Goal: Information Seeking & Learning: Learn about a topic

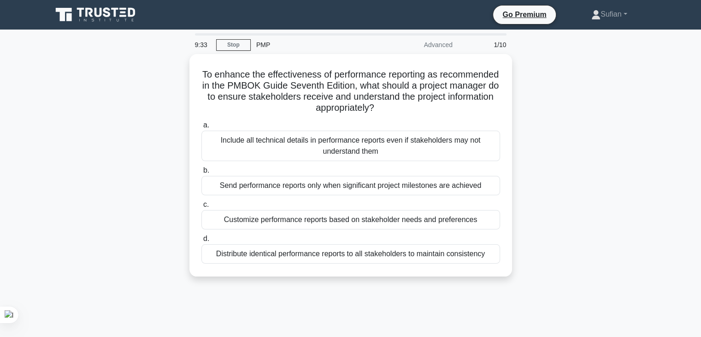
click at [522, 76] on div "To enhance the effectiveness of performance reporting as recommended in the PMB…" at bounding box center [351, 170] width 609 height 233
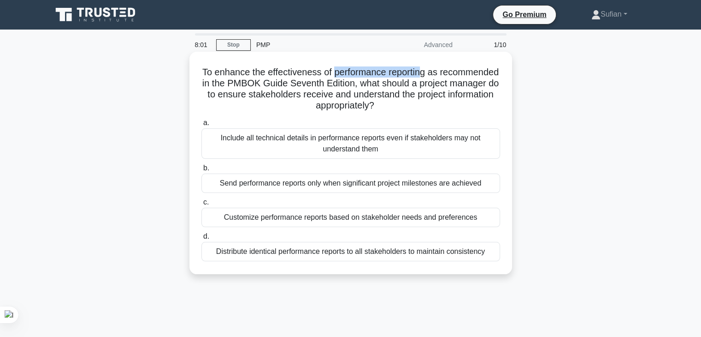
drag, startPoint x: 365, startPoint y: 71, endPoint x: 454, endPoint y: 71, distance: 89.0
click at [454, 71] on h5 "To enhance the effectiveness of performance reporting as recommended in the PMB…" at bounding box center [351, 88] width 301 height 45
click at [306, 222] on div "Customize performance reports based on stakeholder needs and preferences" at bounding box center [350, 216] width 299 height 19
click at [201, 205] on input "c. Customize performance reports based on stakeholder needs and preferences" at bounding box center [201, 202] width 0 height 6
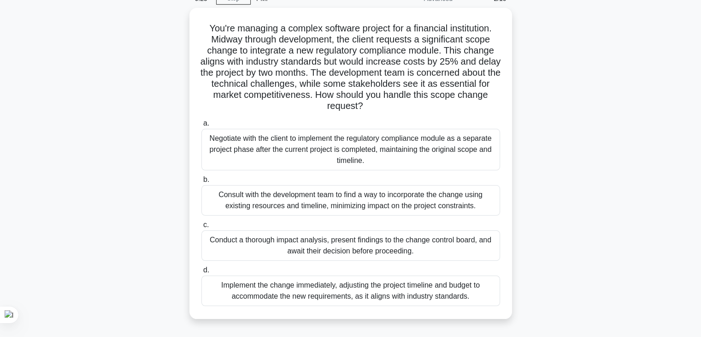
scroll to position [47, 0]
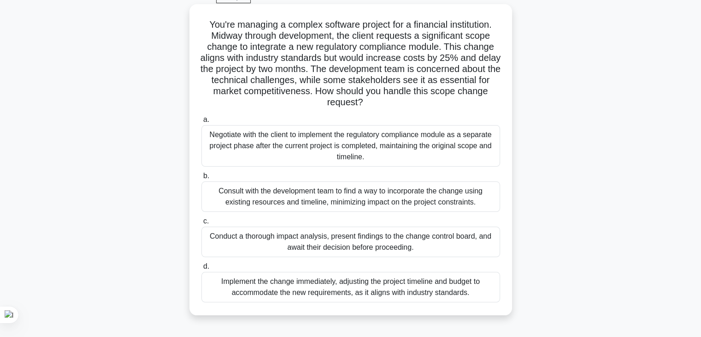
click at [452, 246] on div "Conduct a thorough impact analysis, present findings to the change control boar…" at bounding box center [350, 241] width 299 height 30
click at [201, 224] on input "c. Conduct a thorough impact analysis, present findings to the change control b…" at bounding box center [201, 221] width 0 height 6
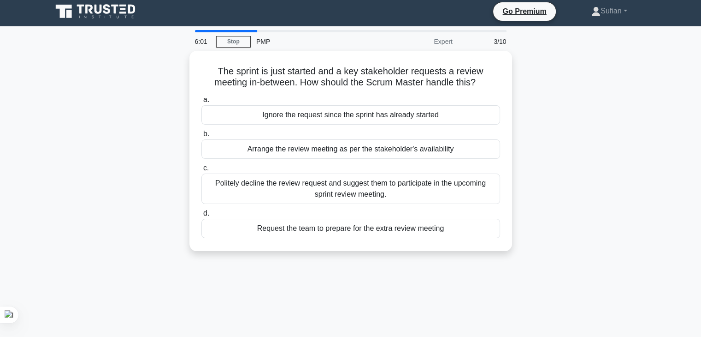
scroll to position [0, 0]
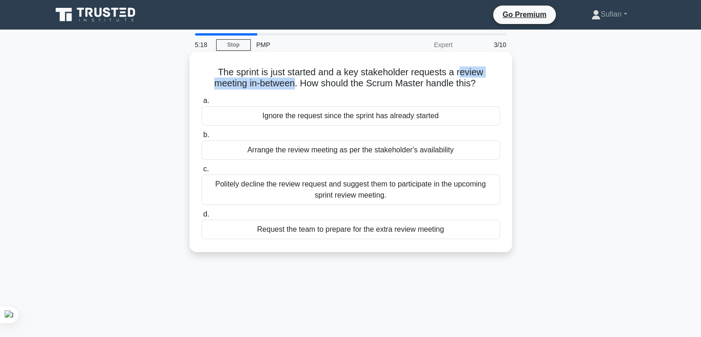
drag, startPoint x: 462, startPoint y: 71, endPoint x: 294, endPoint y: 87, distance: 168.6
click at [294, 87] on h5 "The sprint is just started and a key stakeholder requests a review meeting in-b…" at bounding box center [351, 77] width 301 height 23
click at [378, 149] on div "Arrange the review meeting as per the stakeholder's availability" at bounding box center [350, 149] width 299 height 19
click at [201, 138] on input "b. Arrange the review meeting as per the stakeholder's availability" at bounding box center [201, 135] width 0 height 6
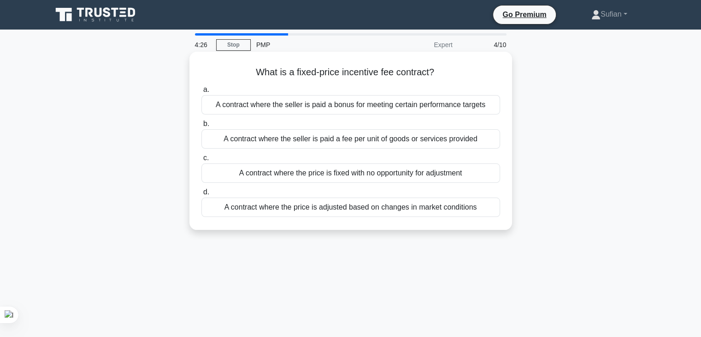
click at [401, 207] on div "A contract where the price is adjusted based on changes in market conditions" at bounding box center [350, 206] width 299 height 19
click at [201, 195] on input "d. A contract where the price is adjusted based on changes in market conditions" at bounding box center [201, 192] width 0 height 6
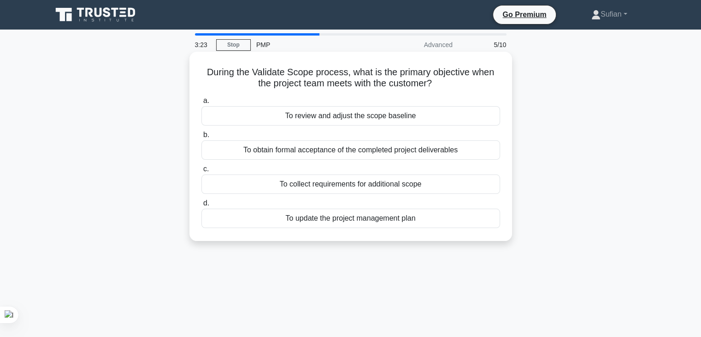
click at [389, 154] on div "To obtain formal acceptance of the completed project deliverables" at bounding box center [350, 149] width 299 height 19
click at [201, 138] on input "b. To obtain formal acceptance of the completed project deliverables" at bounding box center [201, 135] width 0 height 6
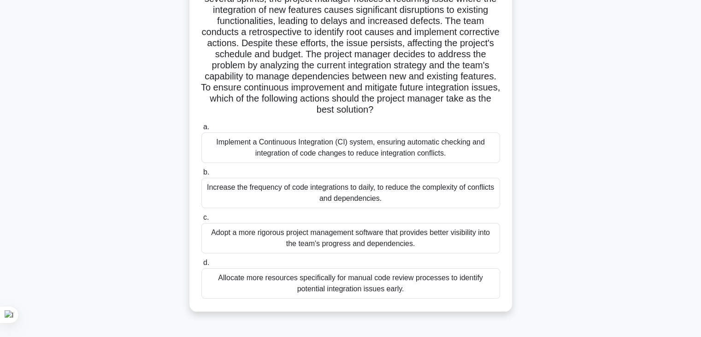
scroll to position [98, 0]
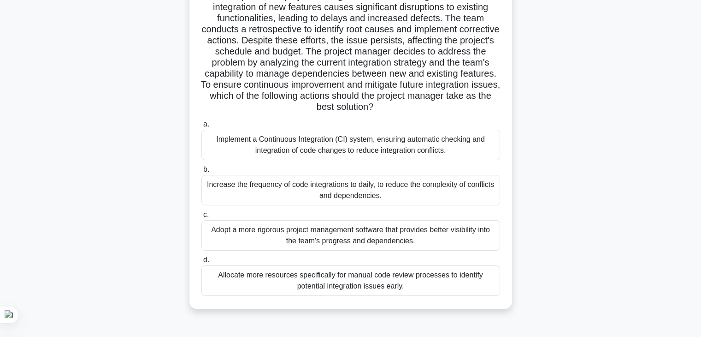
click at [376, 133] on div "Implement a Continuous Integration (CI) system, ensuring automatic checking and…" at bounding box center [350, 145] width 299 height 30
click at [201, 127] on input "a. Implement a Continuous Integration (CI) system, ensuring automatic checking …" at bounding box center [201, 124] width 0 height 6
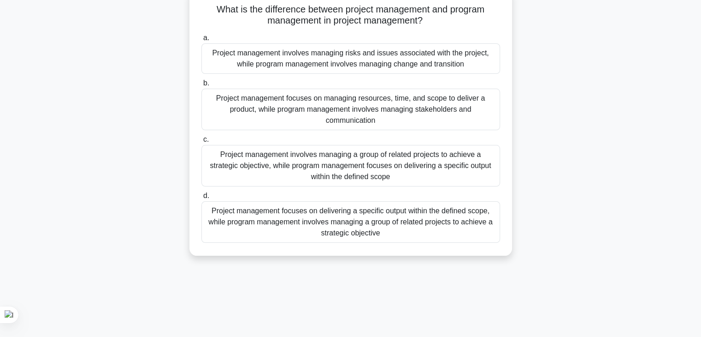
scroll to position [76, 0]
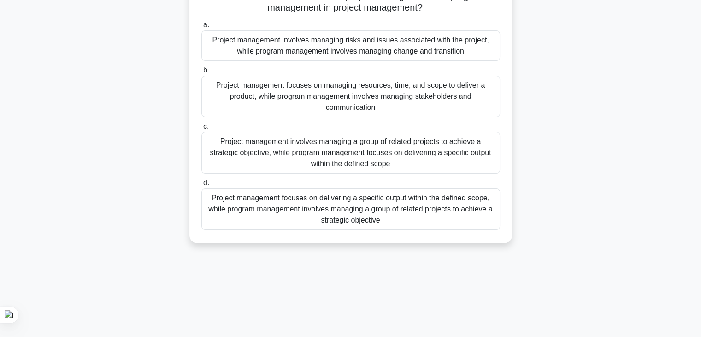
click at [343, 211] on div "Project management focuses on delivering a specific output within the defined s…" at bounding box center [350, 208] width 299 height 41
click at [201, 186] on input "d. Project management focuses on delivering a specific output within the define…" at bounding box center [201, 183] width 0 height 6
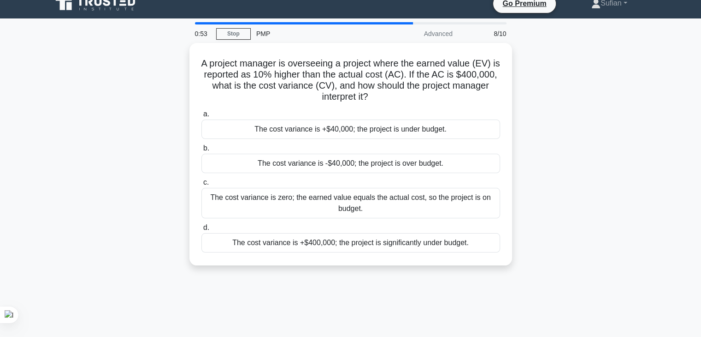
scroll to position [0, 0]
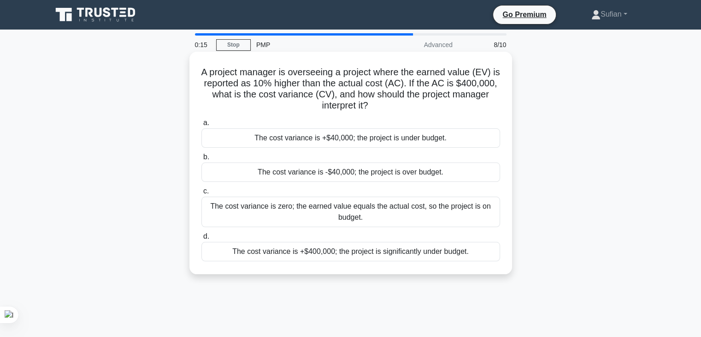
click at [452, 146] on div "The cost variance is +$40,000; the project is under budget." at bounding box center [350, 137] width 299 height 19
click at [201, 126] on input "a. The cost variance is +$40,000; the project is under budget." at bounding box center [201, 123] width 0 height 6
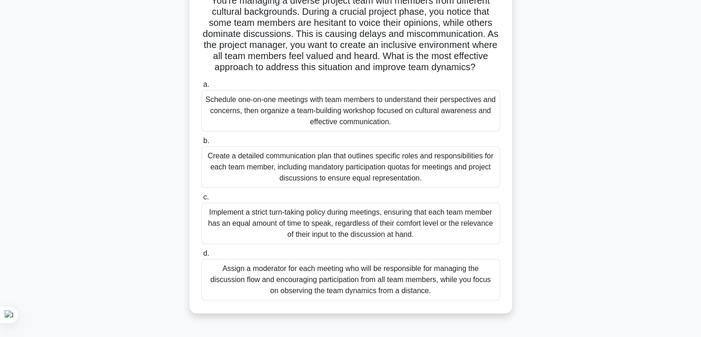
scroll to position [75, 0]
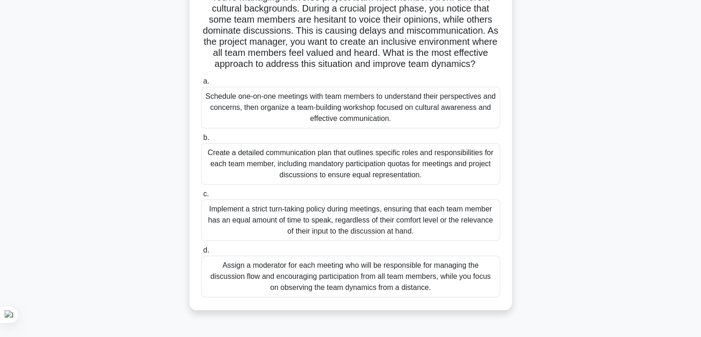
click at [385, 162] on div "Create a detailed communication plan that outlines specific roles and responsib…" at bounding box center [350, 163] width 299 height 41
click at [201, 141] on input "b. Create a detailed communication plan that outlines specific roles and respon…" at bounding box center [201, 138] width 0 height 6
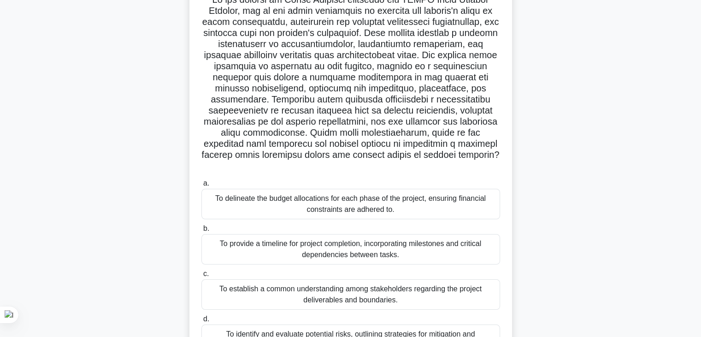
scroll to position [0, 0]
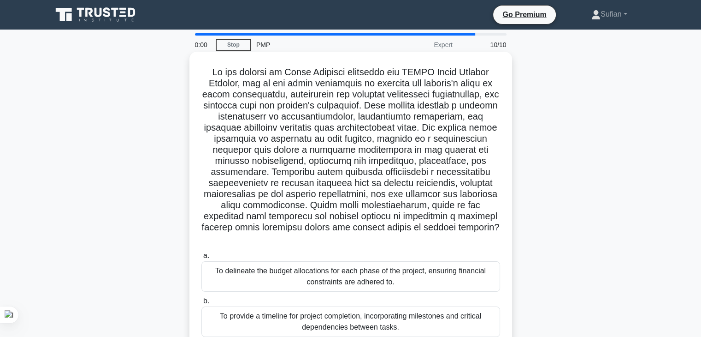
click at [378, 278] on div "To delineate the budget allocations for each phase of the project, ensuring fin…" at bounding box center [350, 276] width 299 height 30
click at [201, 259] on input "a. To delineate the budget allocations for each phase of the project, ensuring …" at bounding box center [201, 256] width 0 height 6
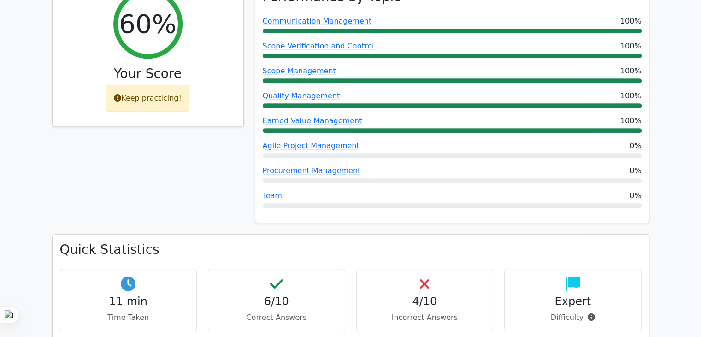
scroll to position [402, 0]
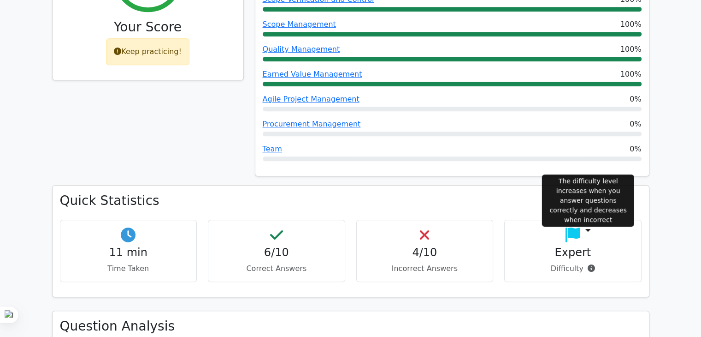
click at [591, 264] on icon at bounding box center [591, 267] width 7 height 7
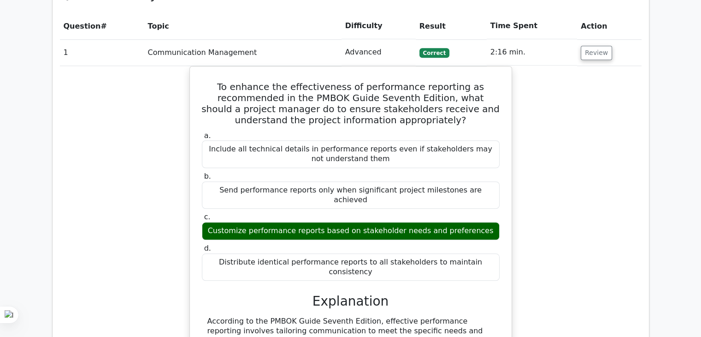
scroll to position [762, 0]
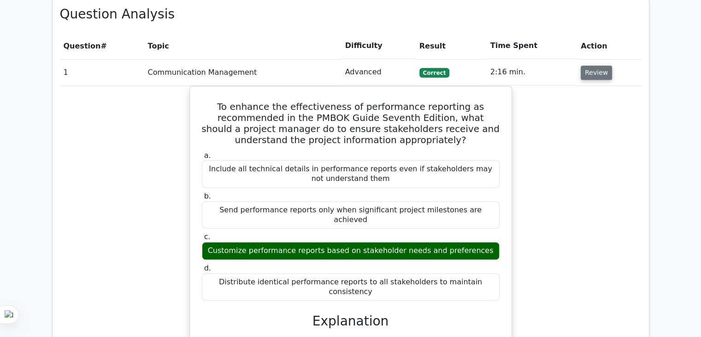
click at [590, 65] on button "Review" at bounding box center [596, 72] width 31 height 14
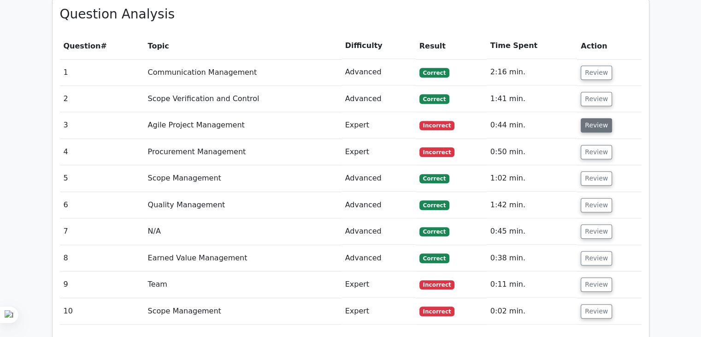
click at [599, 118] on button "Review" at bounding box center [596, 125] width 31 height 14
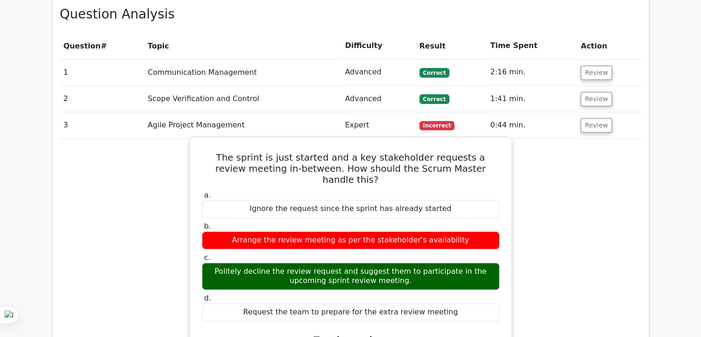
click at [365, 152] on h5 "The sprint is just started and a key stakeholder requests a review meeting in-b…" at bounding box center [351, 168] width 300 height 33
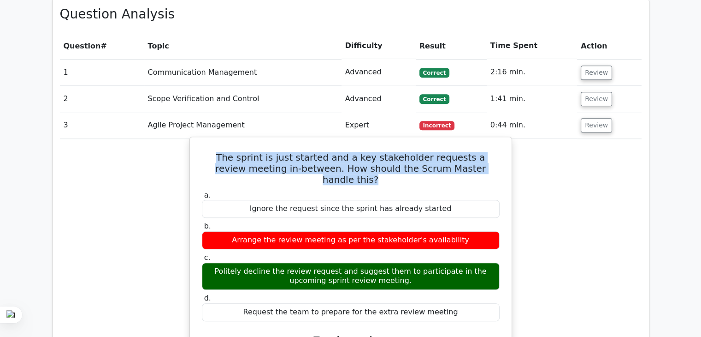
click at [365, 152] on h5 "The sprint is just started and a key stakeholder requests a review meeting in-b…" at bounding box center [351, 168] width 300 height 33
copy div "The sprint is just started and a key stakeholder requests a review meeting in-b…"
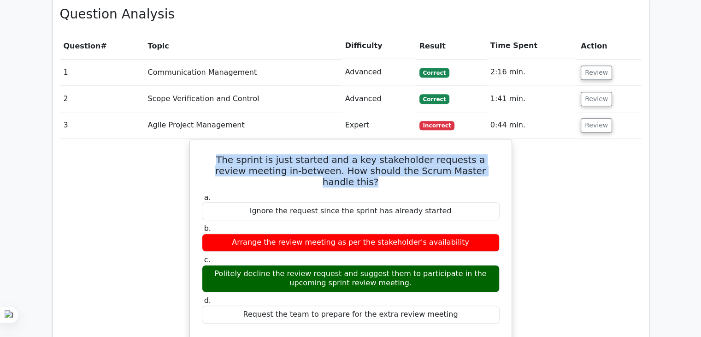
copy div "The sprint is just started and a key stakeholder requests a review meeting in-b…"
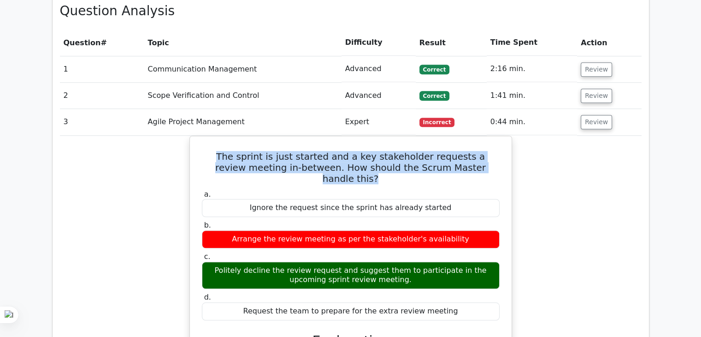
scroll to position [787, 0]
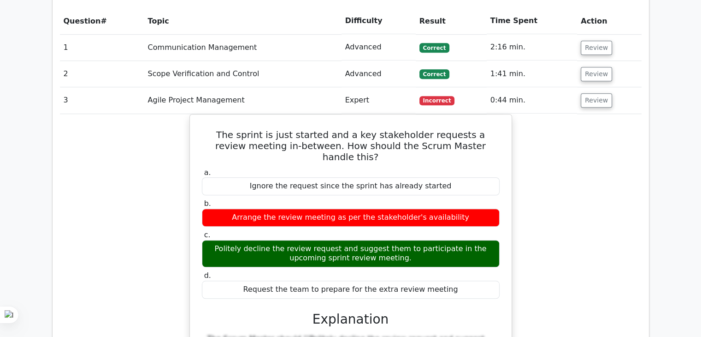
click at [572, 125] on div "The sprint is just started and a key stakeholder requests a review meeting in-b…" at bounding box center [351, 301] width 582 height 375
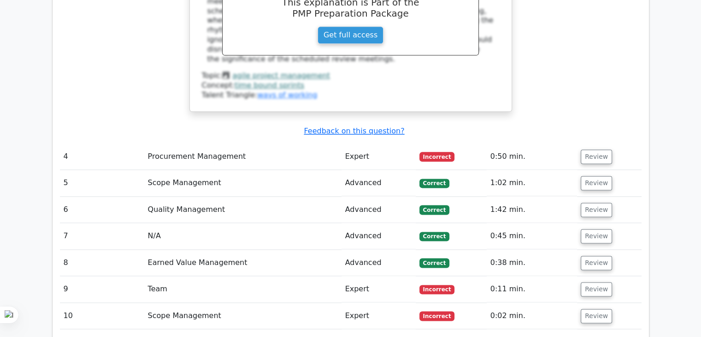
scroll to position [1192, 0]
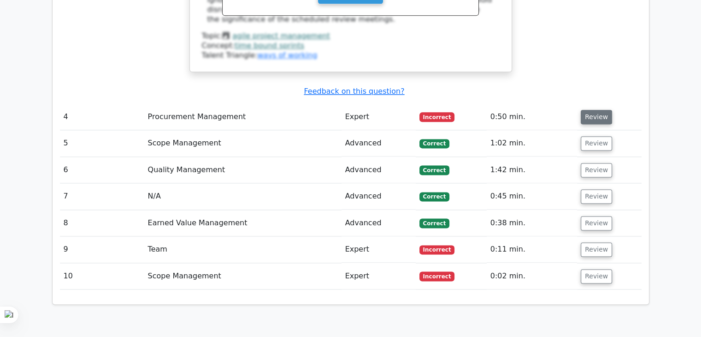
click at [587, 110] on button "Review" at bounding box center [596, 117] width 31 height 14
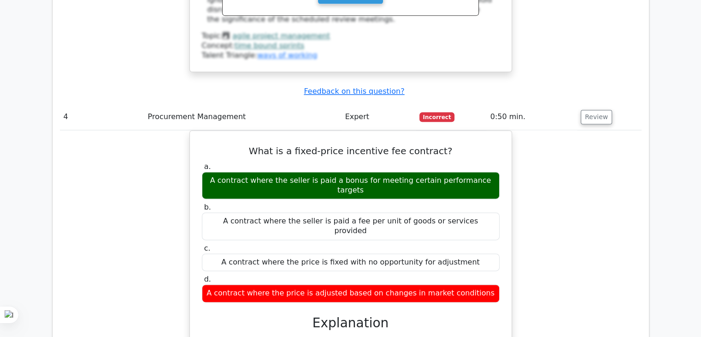
click at [549, 130] on div "What is a fixed-price incentive fee contract? a. A contract where the seller is…" at bounding box center [351, 310] width 582 height 360
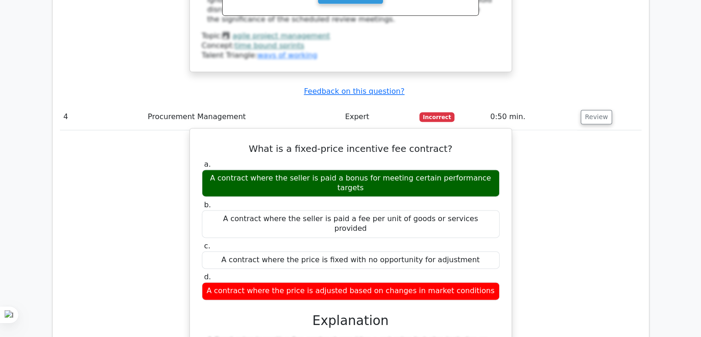
click at [448, 169] on div "A contract where the seller is paid a bonus for meeting certain performance tar…" at bounding box center [351, 183] width 298 height 28
drag, startPoint x: 448, startPoint y: 124, endPoint x: 444, endPoint y: 130, distance: 7.9
click at [444, 169] on div "A contract where the seller is paid a bonus for meeting certain performance tar…" at bounding box center [351, 183] width 298 height 28
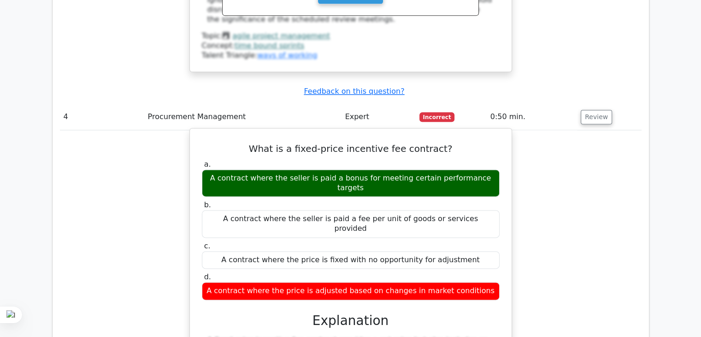
click at [444, 169] on div "A contract where the seller is paid a bonus for meeting certain performance tar…" at bounding box center [351, 183] width 298 height 28
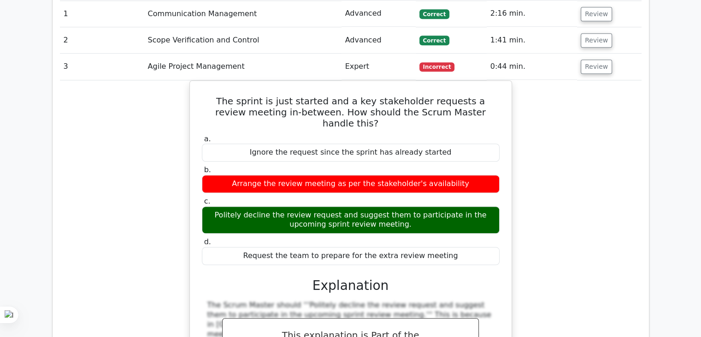
scroll to position [820, 0]
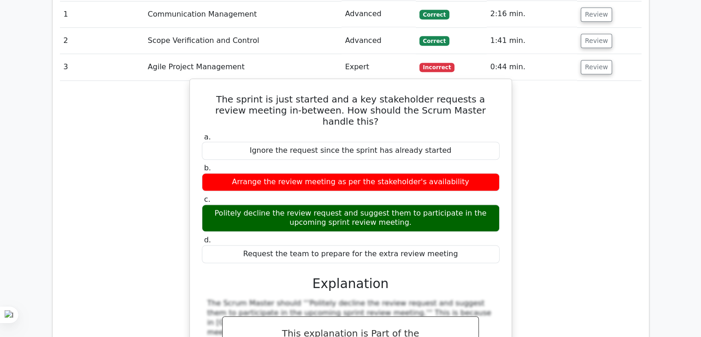
click at [349, 94] on h5 "The sprint is just started and a key stakeholder requests a review meeting in-b…" at bounding box center [351, 110] width 300 height 33
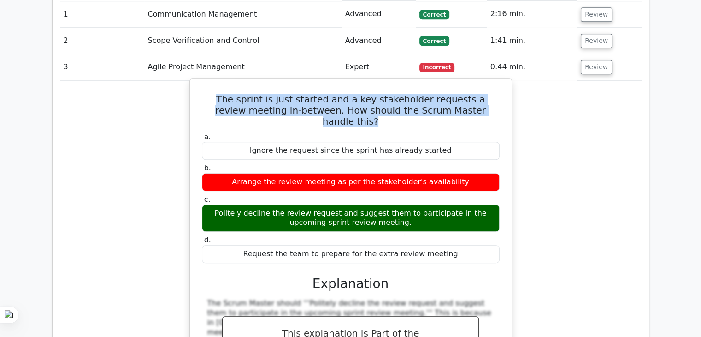
click at [349, 94] on h5 "The sprint is just started and a key stakeholder requests a review meeting in-b…" at bounding box center [351, 110] width 300 height 33
copy div "The sprint is just started and a key stakeholder requests a review meeting in-b…"
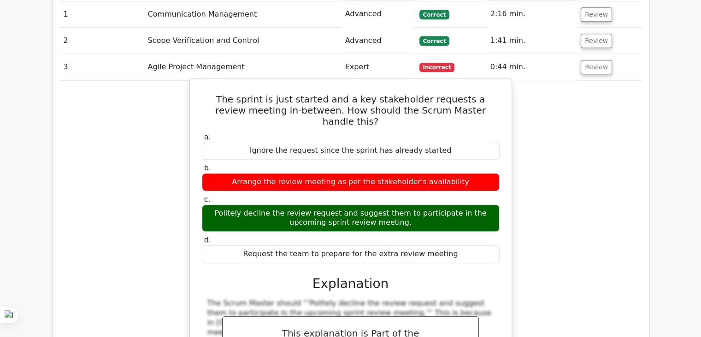
click at [319, 204] on div "Politely decline the review request and suggest them to participate in the upco…" at bounding box center [351, 218] width 298 height 28
copy div "Politely decline the review request and suggest them to participate in the upco…"
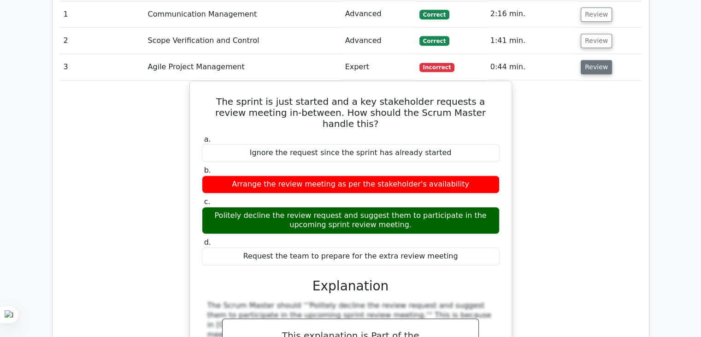
click at [599, 60] on button "Review" at bounding box center [596, 67] width 31 height 14
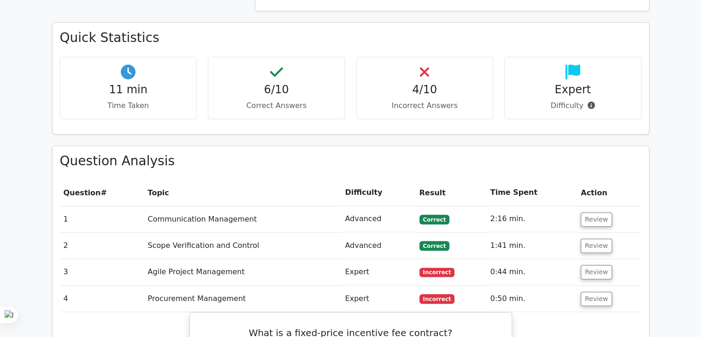
scroll to position [615, 0]
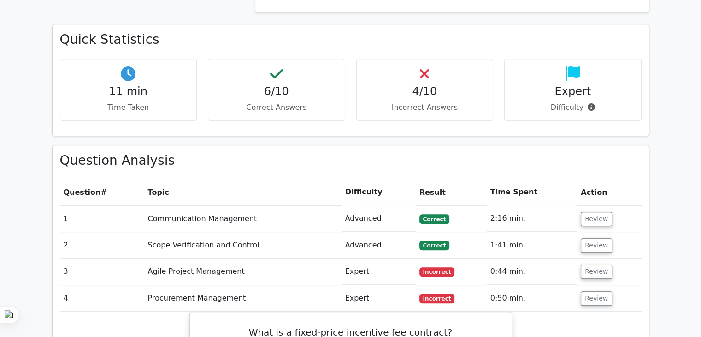
click at [592, 205] on td "Review" at bounding box center [609, 218] width 64 height 26
click at [598, 212] on button "Review" at bounding box center [596, 219] width 31 height 14
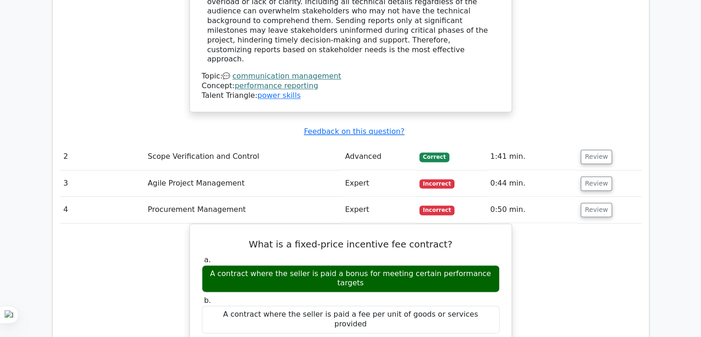
scroll to position [0, 6]
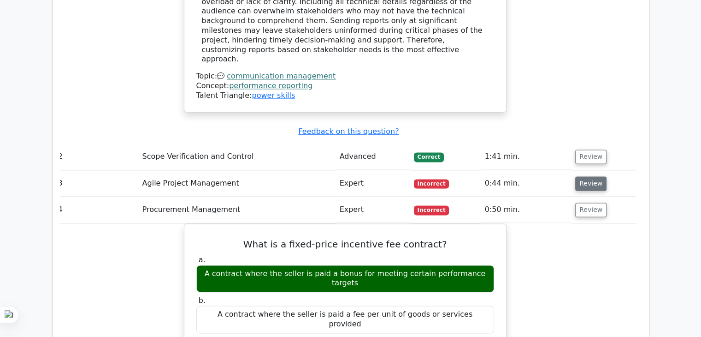
click at [586, 176] on button "Review" at bounding box center [590, 183] width 31 height 14
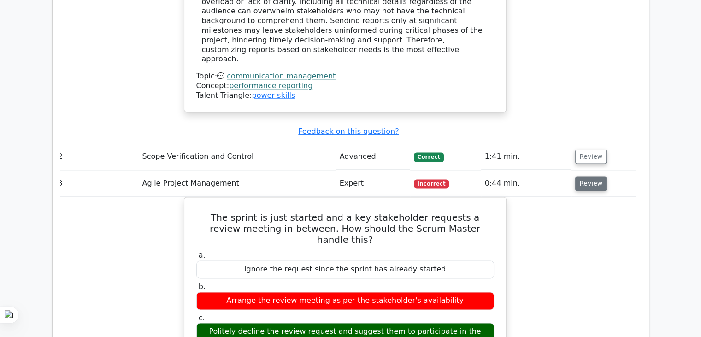
click at [586, 176] on button "Review" at bounding box center [590, 183] width 31 height 14
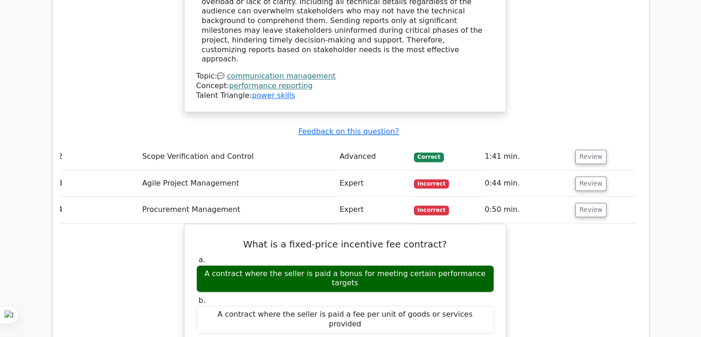
click at [585, 196] on td "Review" at bounding box center [604, 209] width 64 height 26
click at [585, 202] on button "Review" at bounding box center [590, 209] width 31 height 14
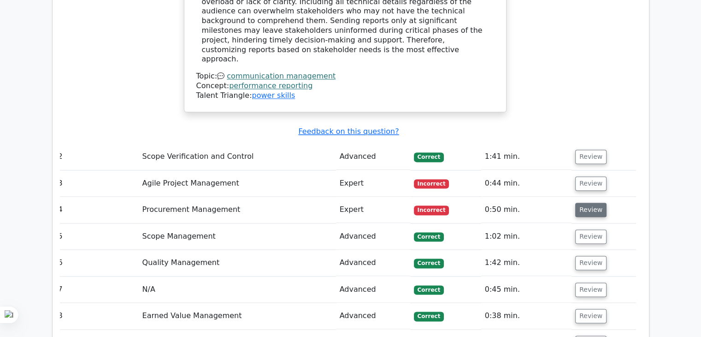
click at [585, 202] on button "Review" at bounding box center [590, 209] width 31 height 14
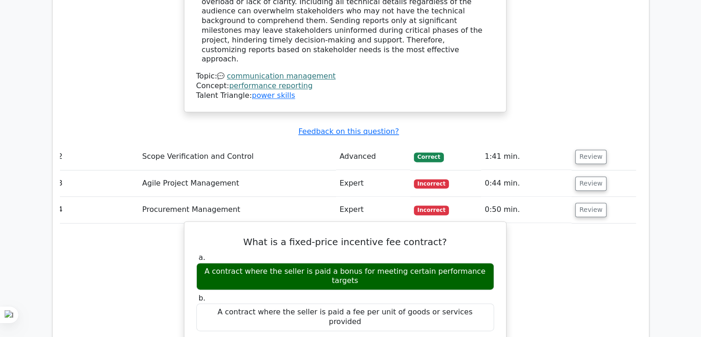
click at [319, 236] on h5 "What is a fixed-price incentive fee contract?" at bounding box center [345, 241] width 300 height 11
copy div "What is a fixed-price incentive fee contract?"
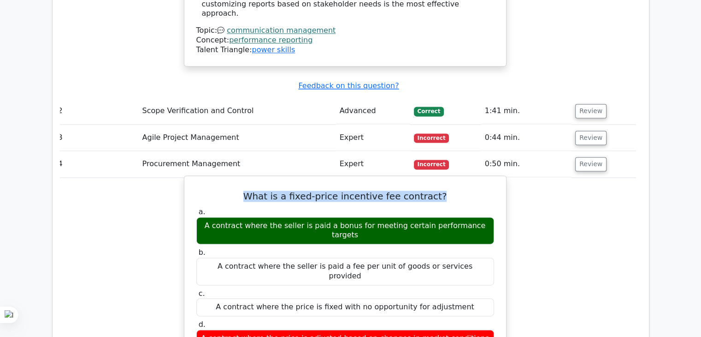
scroll to position [1242, 0]
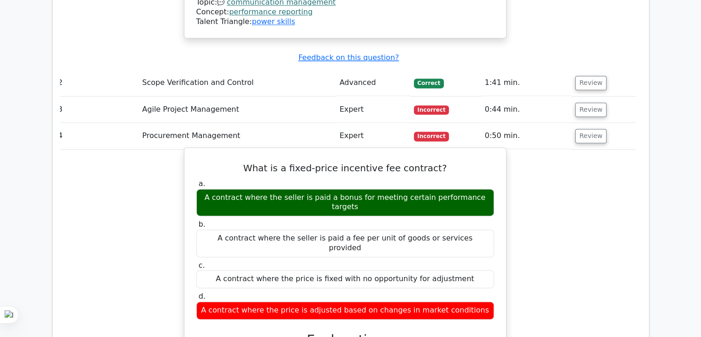
click at [250, 301] on div "A contract where the price is adjusted based on changes in market conditions" at bounding box center [345, 310] width 298 height 18
click at [266, 189] on div "A contract where the seller is paid a bonus for meeting certain performance tar…" at bounding box center [345, 203] width 298 height 28
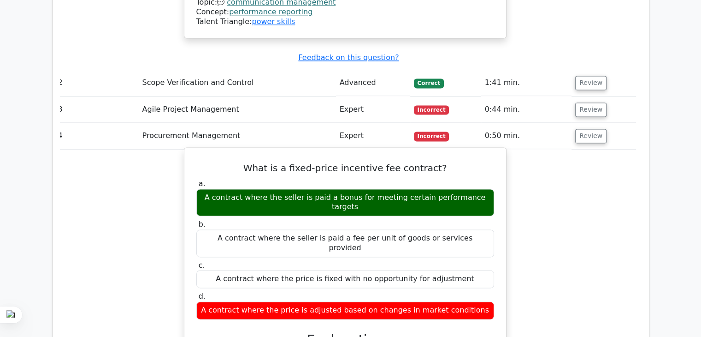
click at [266, 189] on div "A contract where the seller is paid a bonus for meeting certain performance tar…" at bounding box center [345, 203] width 298 height 28
copy div "A contract where the seller is paid a bonus for meeting certain performance tar…"
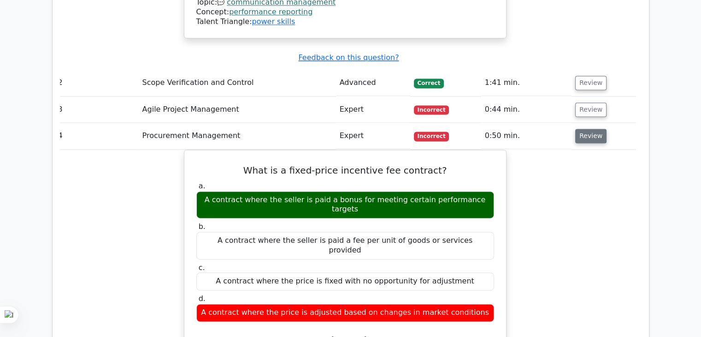
click at [591, 129] on button "Review" at bounding box center [590, 136] width 31 height 14
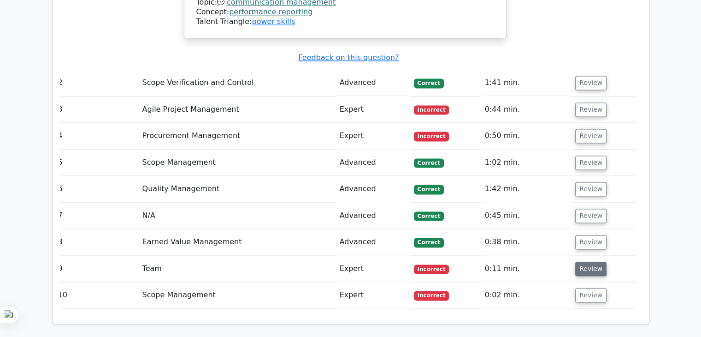
click at [583, 261] on button "Review" at bounding box center [590, 268] width 31 height 14
click at [598, 261] on button "Review" at bounding box center [590, 268] width 31 height 14
click at [601, 255] on td "Review" at bounding box center [604, 268] width 64 height 26
click at [594, 261] on button "Review" at bounding box center [590, 268] width 31 height 14
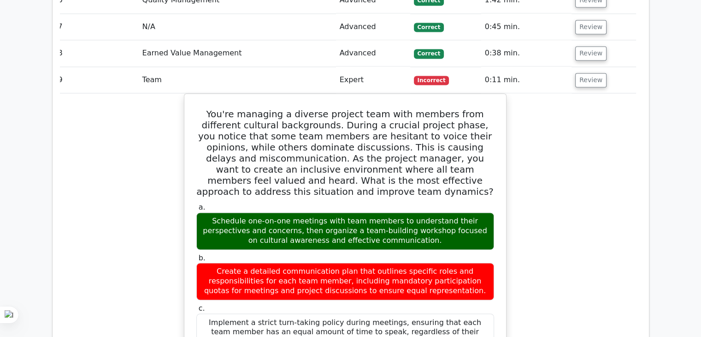
scroll to position [1429, 0]
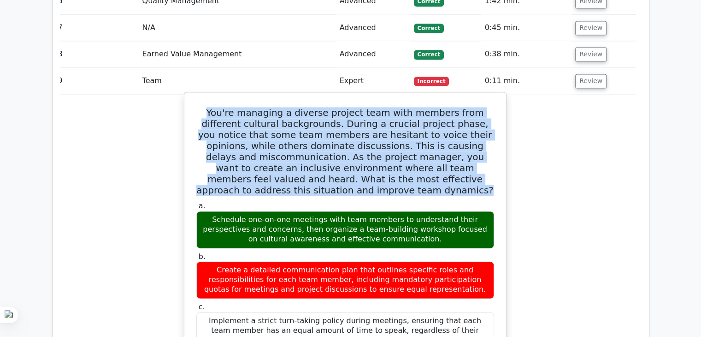
drag, startPoint x: 192, startPoint y: 27, endPoint x: 377, endPoint y: 113, distance: 204.0
copy h5 "You're managing a diverse project team with members from different cultural bac…"
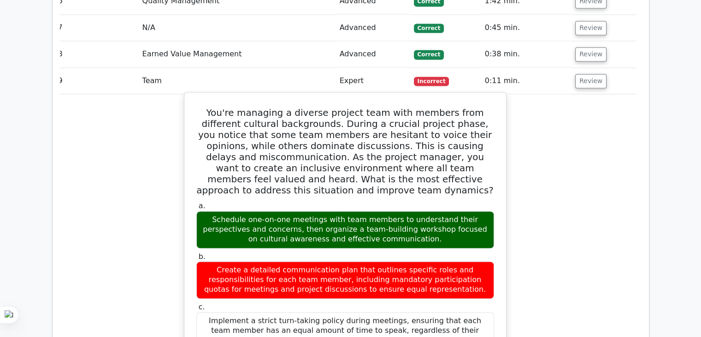
click at [319, 211] on div "Schedule one-on-one meetings with team members to understand their perspectives…" at bounding box center [345, 229] width 298 height 37
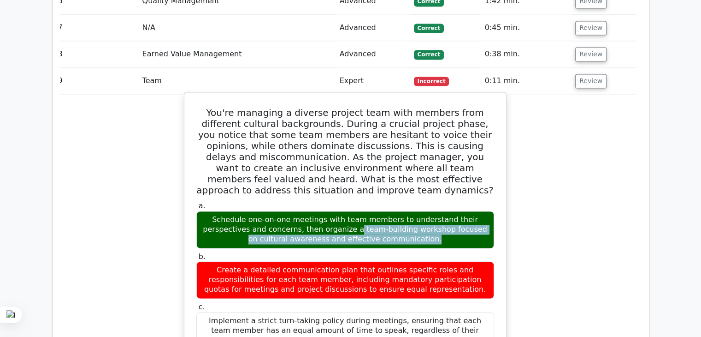
click at [319, 211] on div "Schedule one-on-one meetings with team members to understand their perspectives…" at bounding box center [345, 229] width 298 height 37
copy div "Schedule one-on-one meetings with team members to understand their perspectives…"
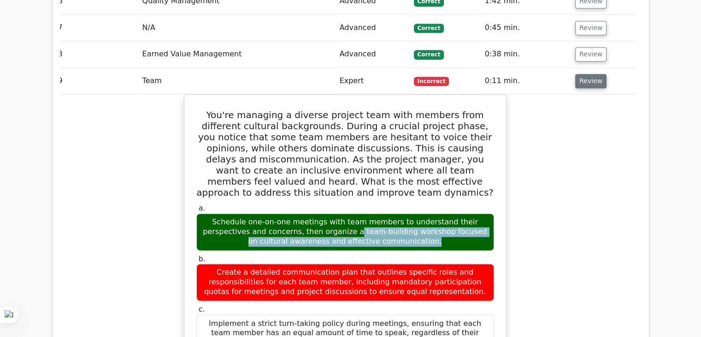
click at [596, 74] on button "Review" at bounding box center [590, 81] width 31 height 14
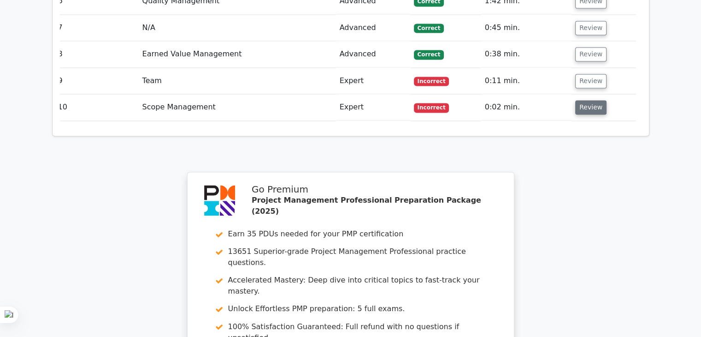
click at [586, 100] on button "Review" at bounding box center [590, 107] width 31 height 14
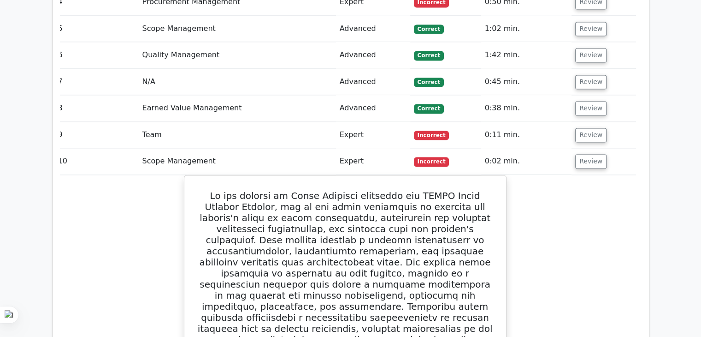
scroll to position [1400, 0]
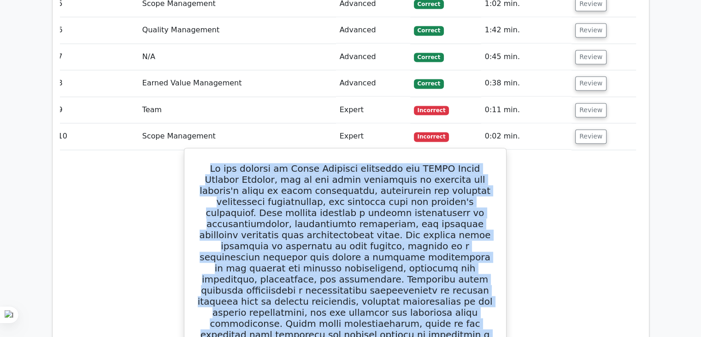
drag, startPoint x: 200, startPoint y: 92, endPoint x: 459, endPoint y: 251, distance: 304.4
click at [459, 251] on h5 at bounding box center [345, 262] width 300 height 199
copy h5 "In the context of Scope Planning following the PMBOK Guide Seventh Edition, one…"
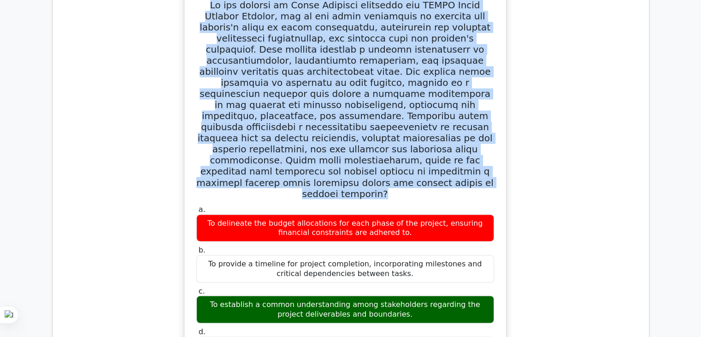
scroll to position [1565, 0]
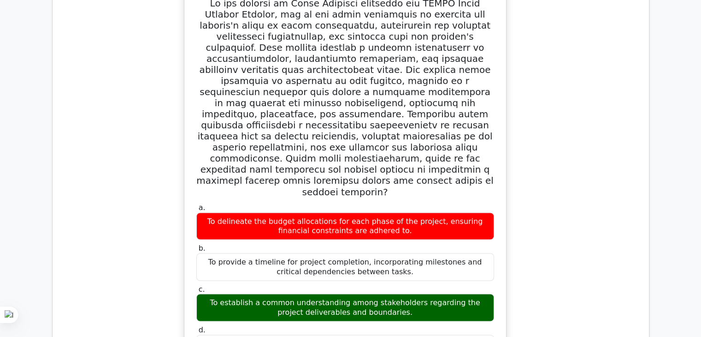
click at [339, 293] on div "To establish a common understanding among stakeholders regarding the project de…" at bounding box center [345, 307] width 298 height 28
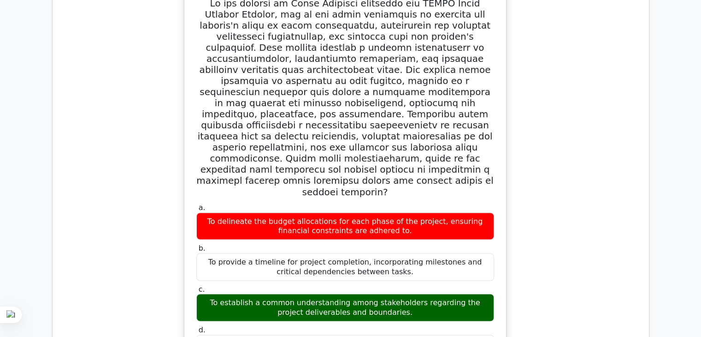
click at [339, 293] on div "To establish a common understanding among stakeholders regarding the project de…" at bounding box center [345, 307] width 298 height 28
copy div "To establish a common understanding among stakeholders regarding the project de…"
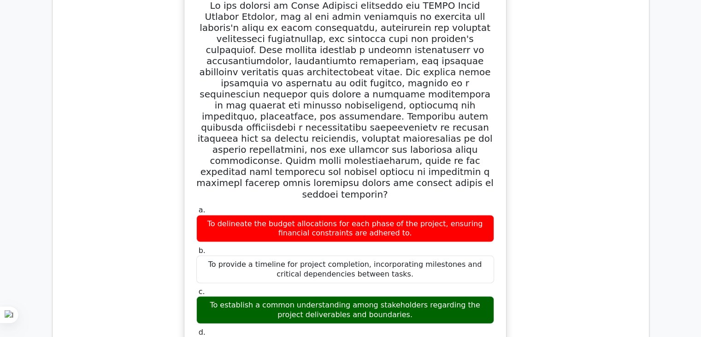
click at [142, 112] on div "a. To delineate the budget allocations for each phase of the project, ensuring …" at bounding box center [345, 268] width 582 height 567
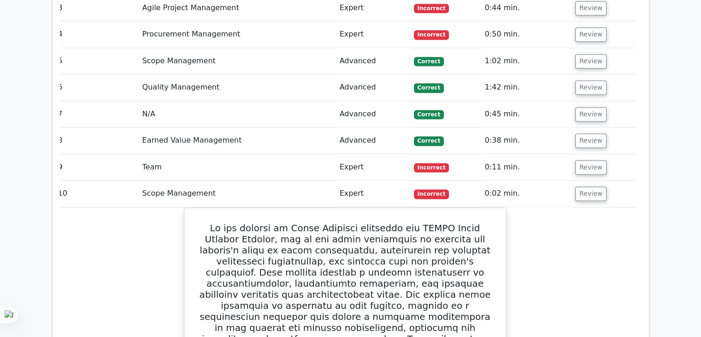
scroll to position [1344, 0]
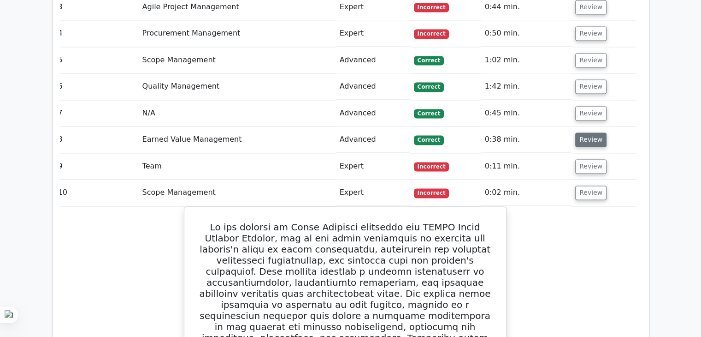
click at [580, 132] on button "Review" at bounding box center [590, 139] width 31 height 14
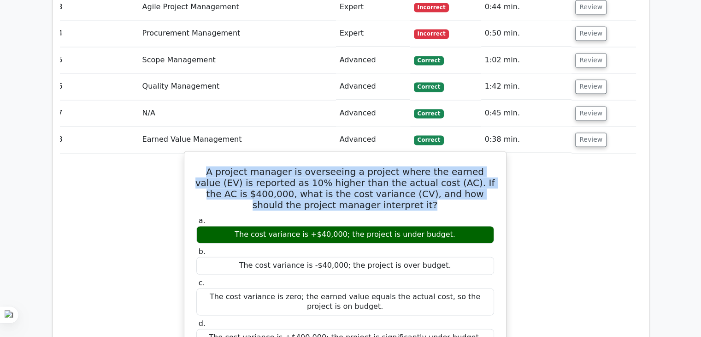
drag, startPoint x: 192, startPoint y: 95, endPoint x: 392, endPoint y: 133, distance: 203.3
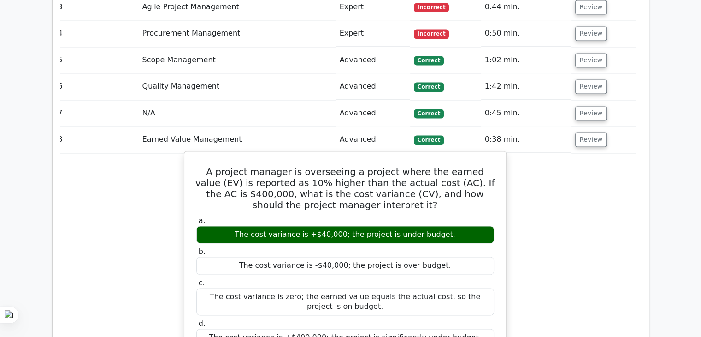
click at [302, 225] on div "The cost variance is +$40,000; the project is under budget." at bounding box center [345, 234] width 298 height 18
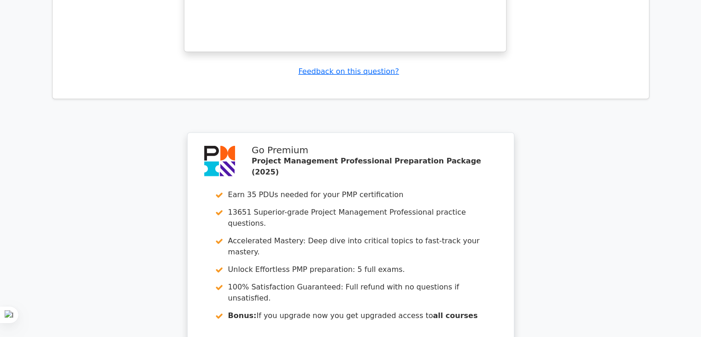
scroll to position [2524, 0]
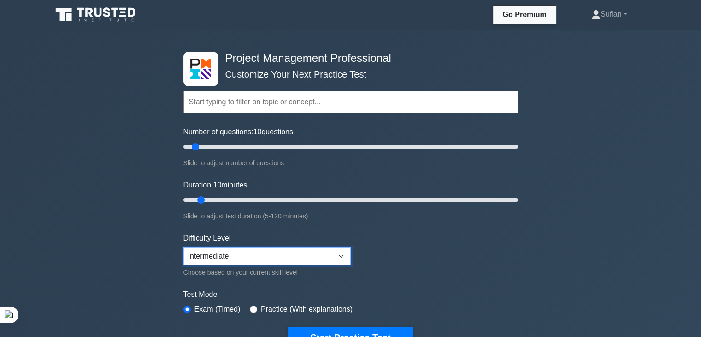
click at [308, 253] on select "Beginner Intermediate Expert" at bounding box center [266, 256] width 167 height 18
select select "expert"
click at [183, 247] on select "Beginner Intermediate Expert" at bounding box center [266, 256] width 167 height 18
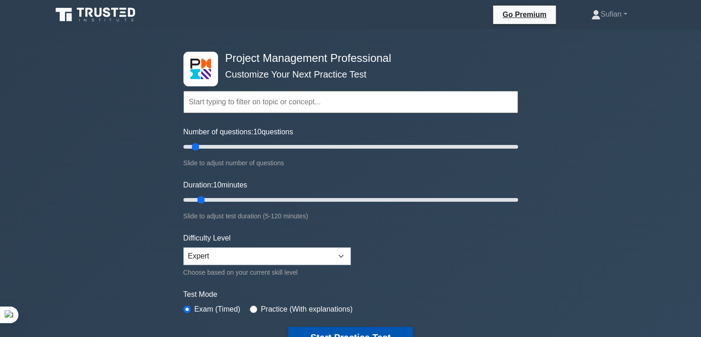
click at [363, 327] on button "Start Practice Test" at bounding box center [350, 336] width 124 height 21
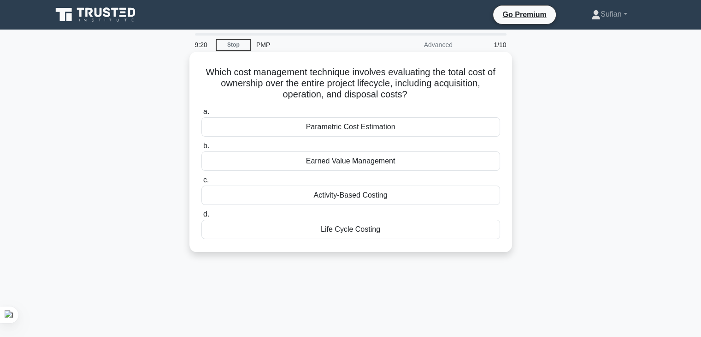
click at [338, 193] on div "Activity-Based Costing" at bounding box center [350, 194] width 299 height 19
click at [201, 183] on input "c. Activity-Based Costing" at bounding box center [201, 180] width 0 height 6
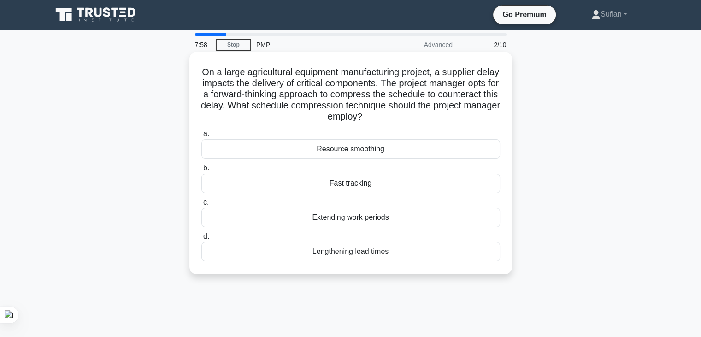
click at [347, 225] on div "Extending work periods" at bounding box center [350, 216] width 299 height 19
click at [201, 205] on input "c. Extending work periods" at bounding box center [201, 202] width 0 height 6
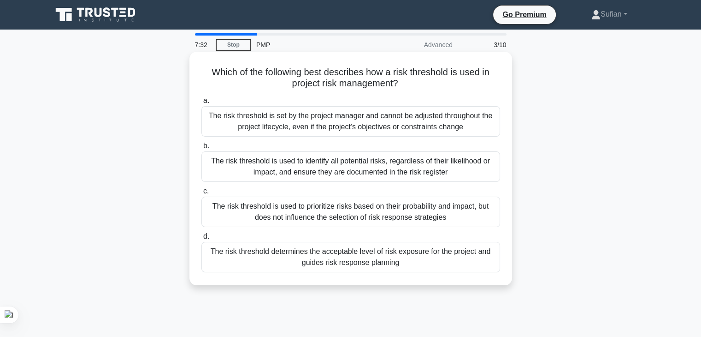
click at [359, 255] on div "The risk threshold determines the acceptable level of risk exposure for the pro…" at bounding box center [350, 257] width 299 height 30
click at [201, 239] on input "d. The risk threshold determines the acceptable level of risk exposure for the …" at bounding box center [201, 236] width 0 height 6
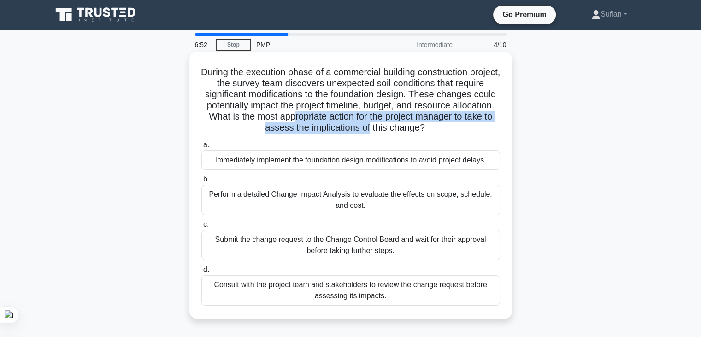
drag, startPoint x: 376, startPoint y: 116, endPoint x: 411, endPoint y: 134, distance: 39.0
click at [411, 134] on h5 "During the execution phase of a commercial building construction project, the s…" at bounding box center [351, 99] width 301 height 67
click at [406, 130] on h5 "During the execution phase of a commercial building construction project, the s…" at bounding box center [351, 99] width 301 height 67
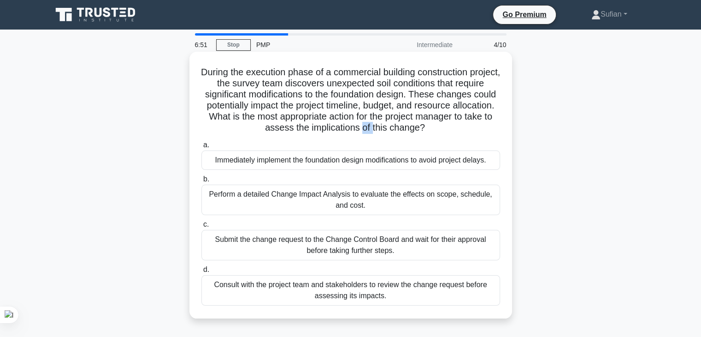
click at [406, 130] on h5 "During the execution phase of a commercial building construction project, the s…" at bounding box center [351, 99] width 301 height 67
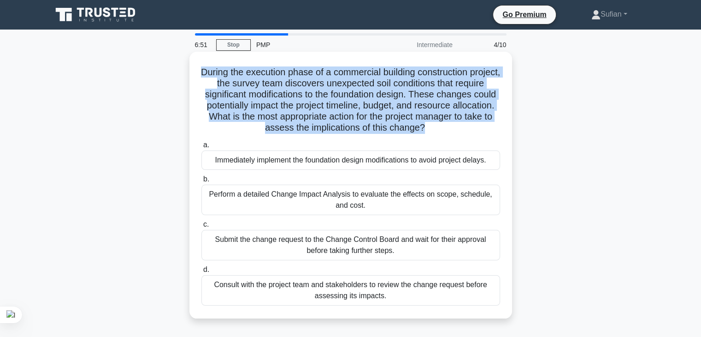
click at [406, 130] on h5 "During the execution phase of a commercial building construction project, the s…" at bounding box center [351, 99] width 301 height 67
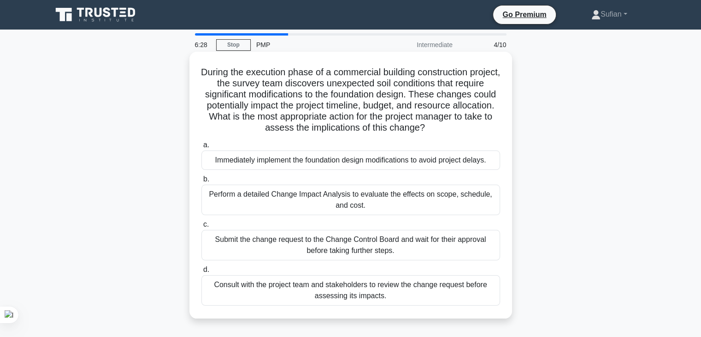
click at [384, 193] on div "Perform a detailed Change Impact Analysis to evaluate the effects on scope, sch…" at bounding box center [350, 199] width 299 height 30
click at [201, 182] on input "b. Perform a detailed Change Impact Analysis to evaluate the effects on scope, …" at bounding box center [201, 179] width 0 height 6
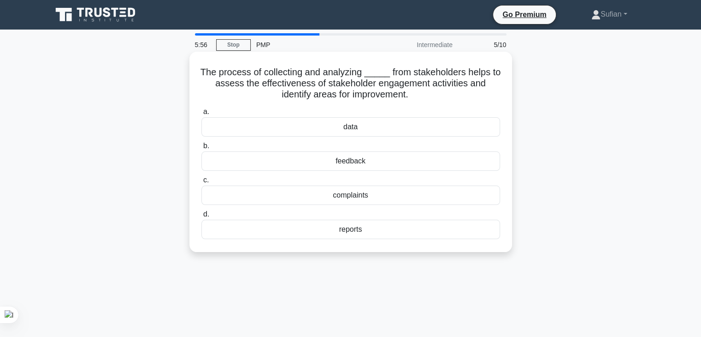
click at [349, 163] on div "feedback" at bounding box center [350, 160] width 299 height 19
click at [201, 149] on input "b. feedback" at bounding box center [201, 146] width 0 height 6
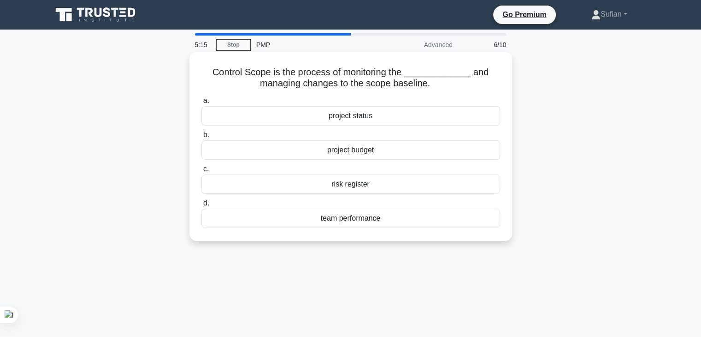
click at [371, 154] on div "project budget" at bounding box center [350, 149] width 299 height 19
click at [201, 138] on input "b. project budget" at bounding box center [201, 135] width 0 height 6
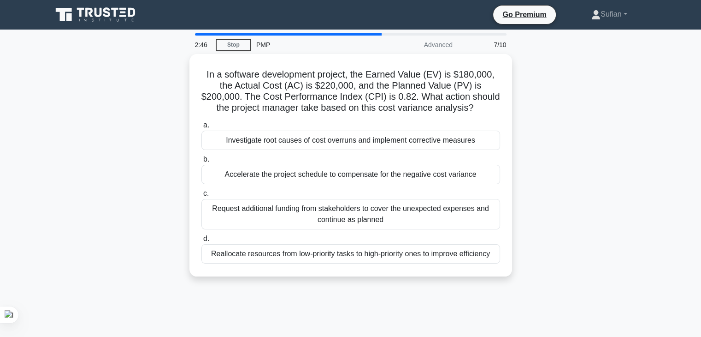
click at [154, 202] on div "In a software development project, the Earned Value (EV) is $180,000, the Actua…" at bounding box center [351, 170] width 609 height 233
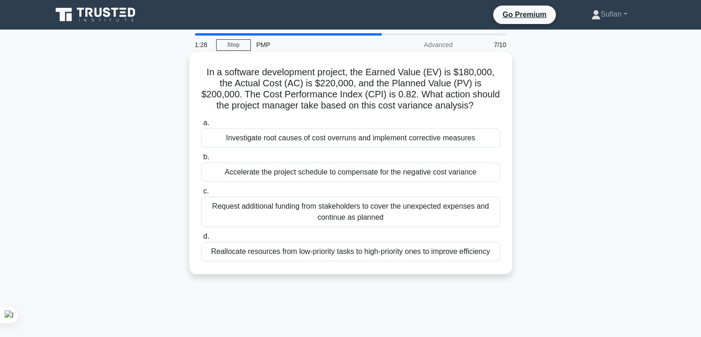
click at [334, 140] on div "Investigate root causes of cost overruns and implement corrective measures" at bounding box center [350, 137] width 299 height 19
click at [201, 126] on input "a. Investigate root causes of cost overruns and implement corrective measures" at bounding box center [201, 123] width 0 height 6
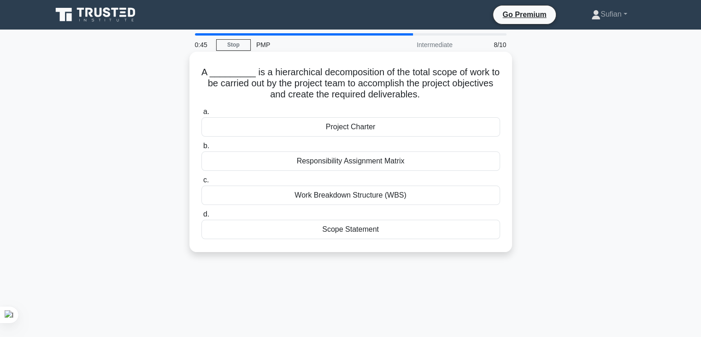
click at [353, 196] on div "Work Breakdown Structure (WBS)" at bounding box center [350, 194] width 299 height 19
click at [201, 183] on input "c. Work Breakdown Structure (WBS)" at bounding box center [201, 180] width 0 height 6
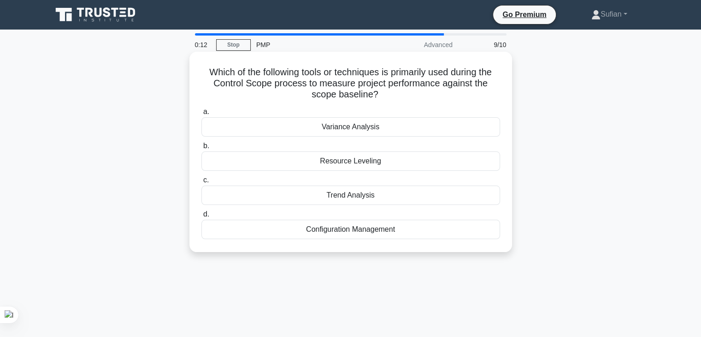
click at [354, 196] on div "Trend Analysis" at bounding box center [350, 194] width 299 height 19
click at [201, 183] on input "c. Trend Analysis" at bounding box center [201, 180] width 0 height 6
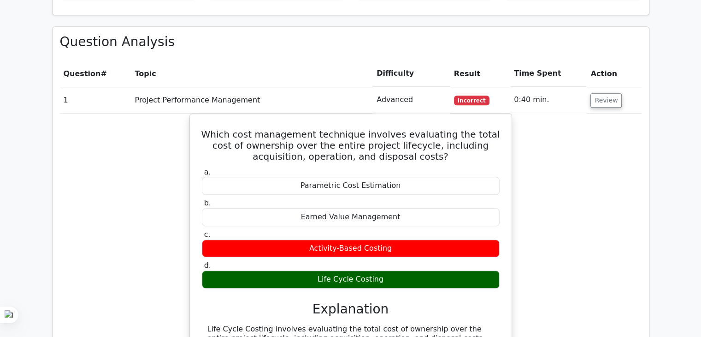
scroll to position [726, 0]
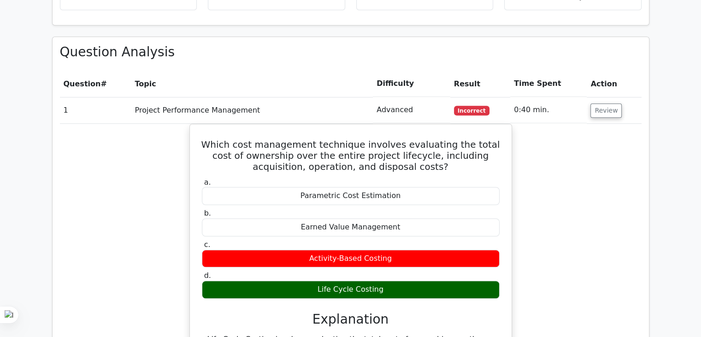
drag, startPoint x: 0, startPoint y: 0, endPoint x: 694, endPoint y: 183, distance: 717.6
click at [694, 183] on html "Go Premium Sufian" at bounding box center [350, 210] width 701 height 1872
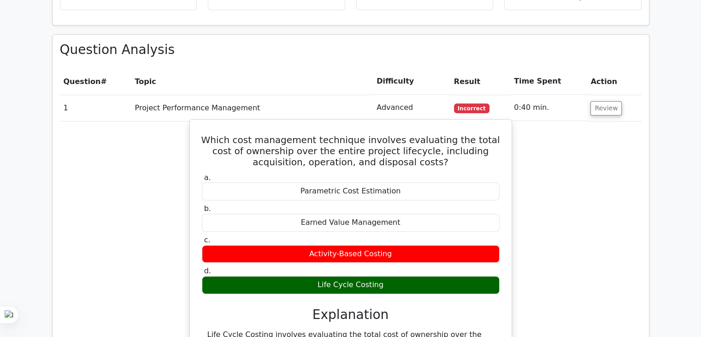
click at [367, 134] on h5 "Which cost management technique involves evaluating the total cost of ownership…" at bounding box center [351, 150] width 300 height 33
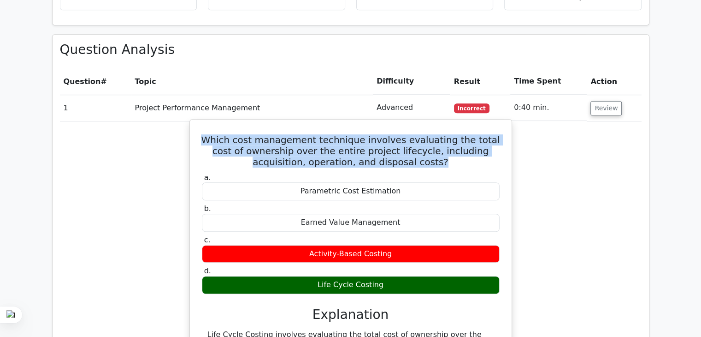
click at [367, 134] on h5 "Which cost management technique involves evaluating the total cost of ownership…" at bounding box center [351, 150] width 300 height 33
copy div "Which cost management technique involves evaluating the total cost of ownership…"
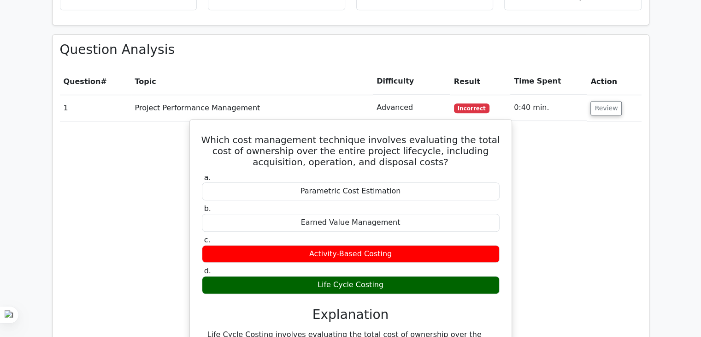
click at [326, 276] on div "Life Cycle Costing" at bounding box center [351, 285] width 298 height 18
copy div "Life Cycle Costing"
click at [312, 182] on div "Parametric Cost Estimation" at bounding box center [351, 191] width 298 height 18
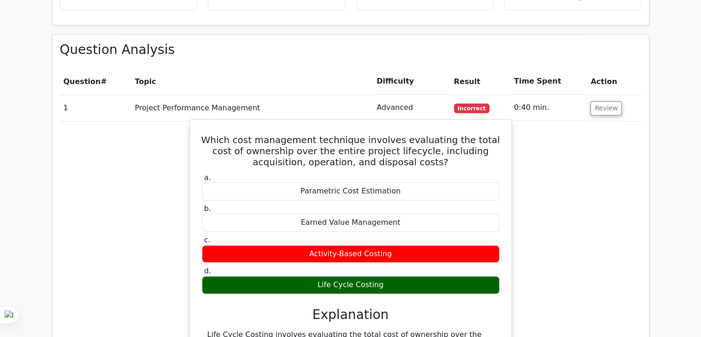
click at [312, 182] on div "Parametric Cost Estimation" at bounding box center [351, 191] width 298 height 18
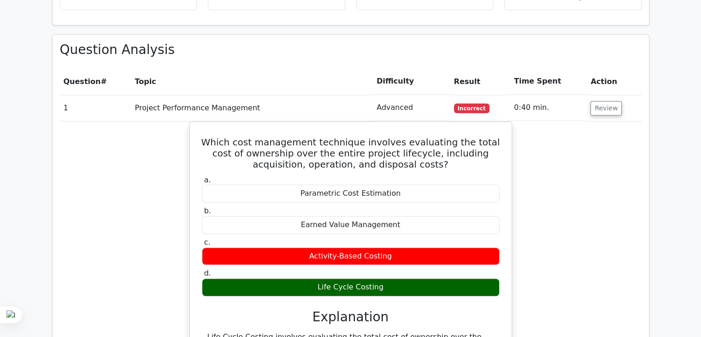
copy div "Parametric Cost Estimation"
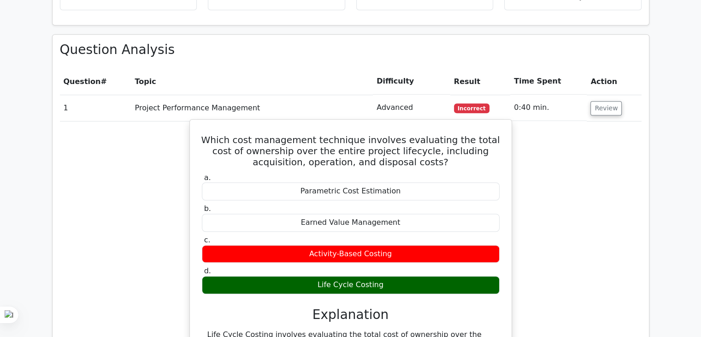
click at [346, 213] on div "Earned Value Management" at bounding box center [351, 222] width 298 height 18
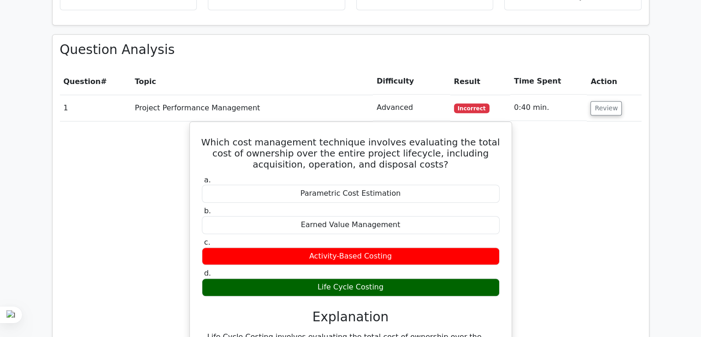
copy div "Earned Value Management"
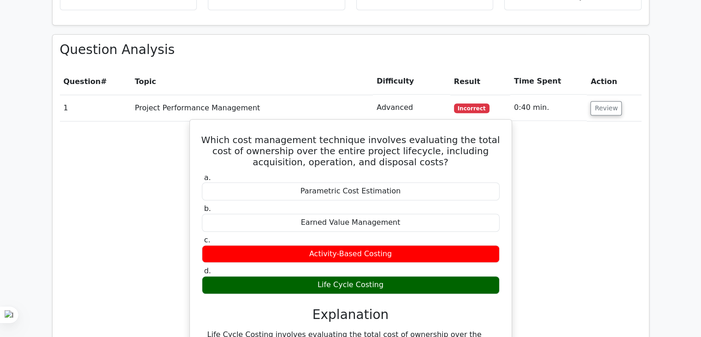
click at [331, 245] on div "Activity-Based Costing" at bounding box center [351, 254] width 298 height 18
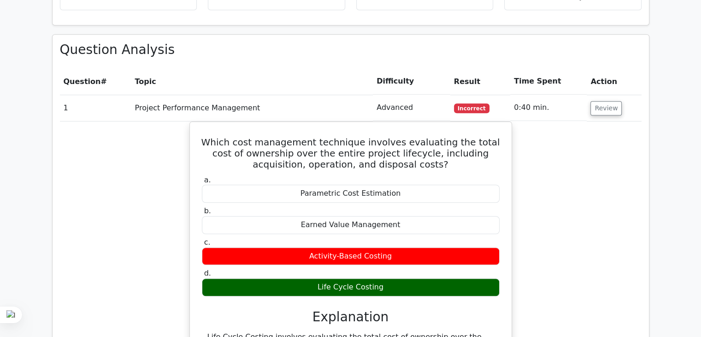
copy div "Activity-Based Costing"
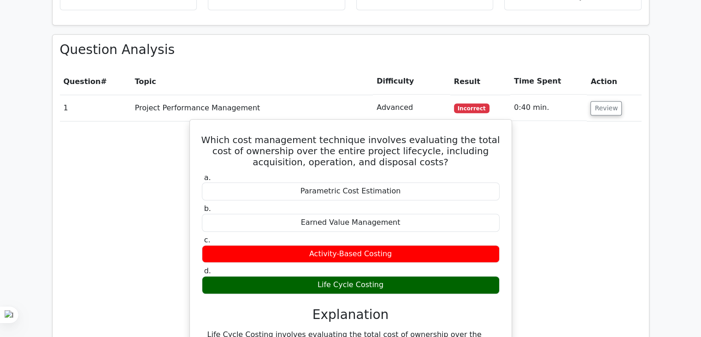
click at [274, 134] on h5 "Which cost management technique involves evaluating the total cost of ownership…" at bounding box center [351, 150] width 300 height 33
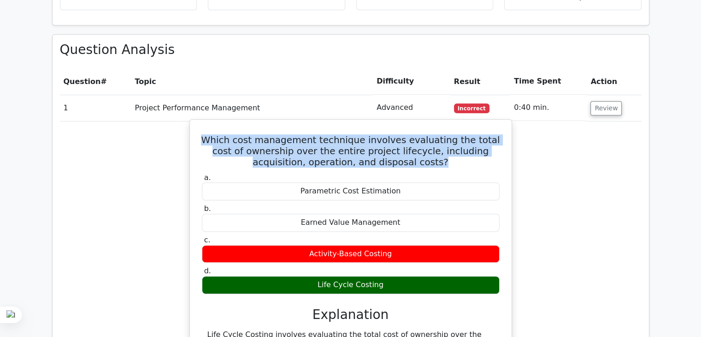
click at [274, 134] on h5 "Which cost management technique involves evaluating the total cost of ownership…" at bounding box center [351, 150] width 300 height 33
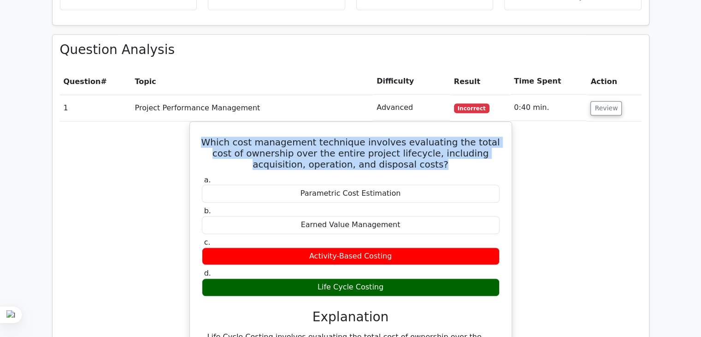
copy div "Which cost management technique involves evaluating the total cost of ownership…"
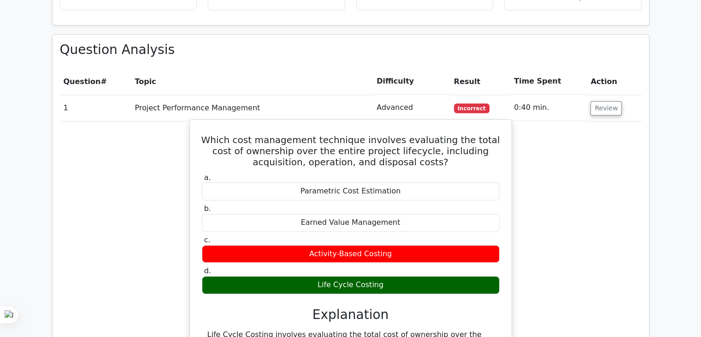
click at [333, 245] on div "Activity-Based Costing" at bounding box center [351, 254] width 298 height 18
click at [330, 276] on div "Life Cycle Costing" at bounding box center [351, 285] width 298 height 18
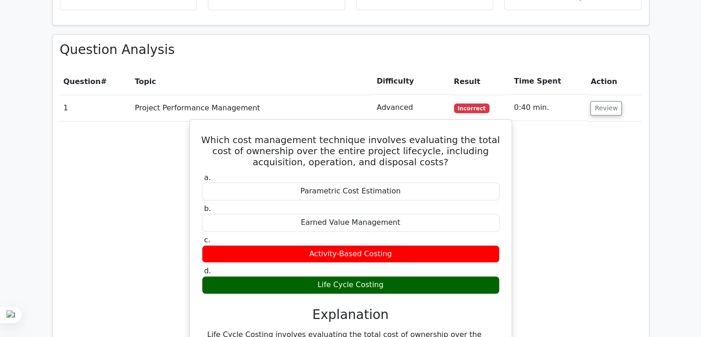
click at [330, 276] on div "Life Cycle Costing" at bounding box center [351, 285] width 298 height 18
copy div "Life Cycle Costing"
click at [269, 307] on h3 "Explanation" at bounding box center [350, 315] width 287 height 16
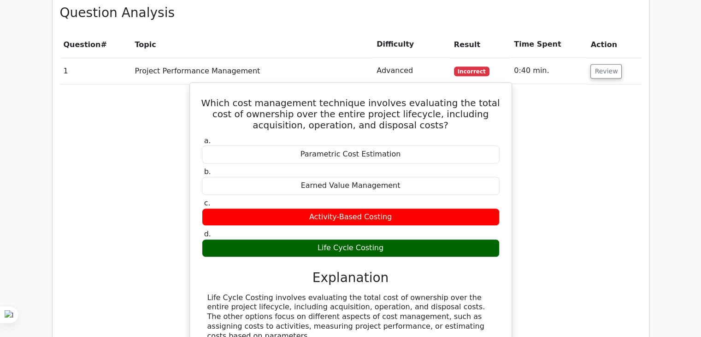
scroll to position [781, 0]
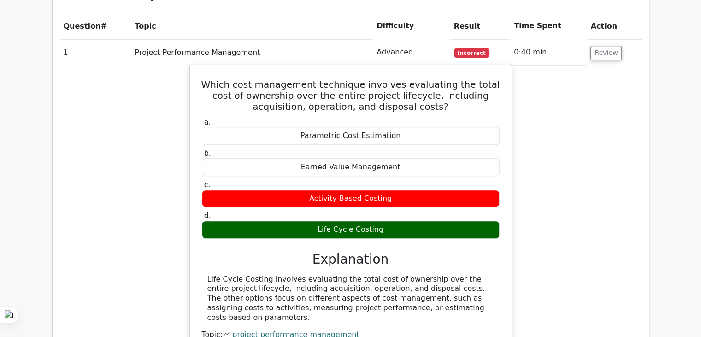
drag, startPoint x: 207, startPoint y: 242, endPoint x: 416, endPoint y: 276, distance: 211.5
click at [416, 276] on div "Life Cycle Costing involves evaluating the total cost of ownership over the ent…" at bounding box center [350, 298] width 287 height 48
copy div "Life Cycle Costing involves evaluating the total cost of ownership over the ent…"
click at [190, 103] on div "Which cost management technique involves evaluating the total cost of ownership…" at bounding box center [350, 217] width 323 height 306
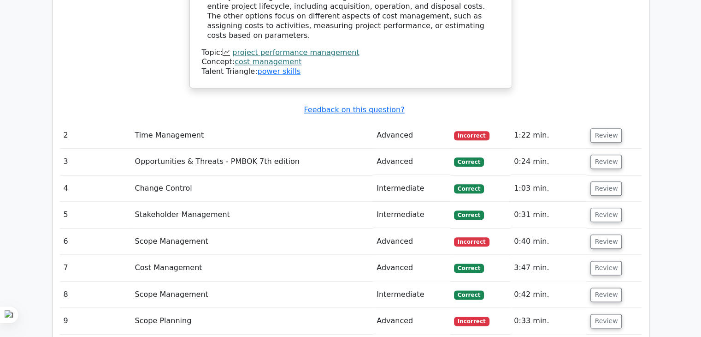
scroll to position [1077, 0]
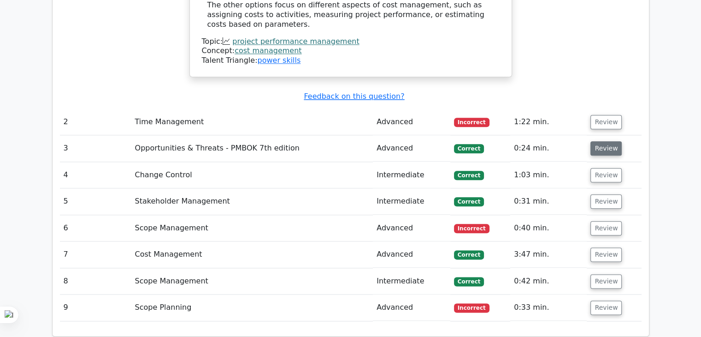
click at [602, 141] on button "Review" at bounding box center [606, 148] width 31 height 14
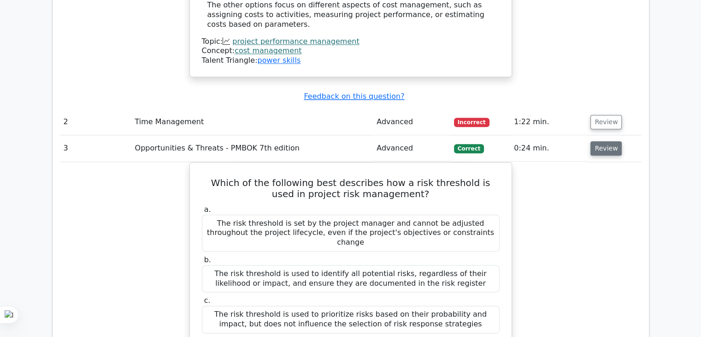
click at [602, 141] on button "Review" at bounding box center [606, 148] width 31 height 14
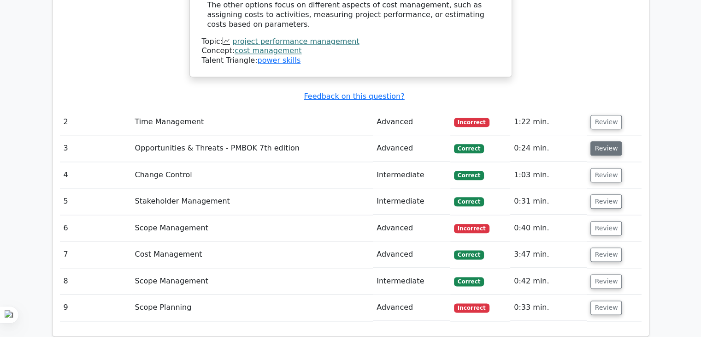
click at [602, 141] on button "Review" at bounding box center [606, 148] width 31 height 14
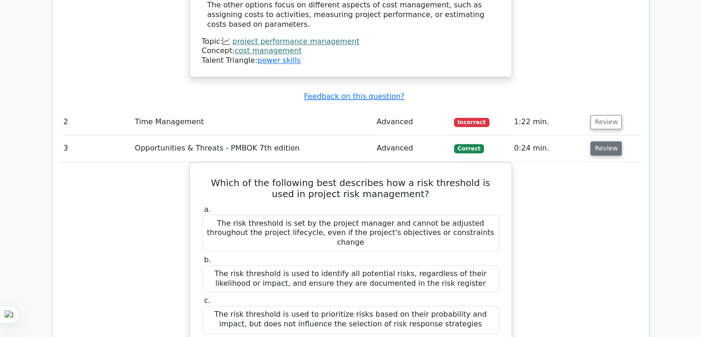
click at [602, 141] on button "Review" at bounding box center [606, 148] width 31 height 14
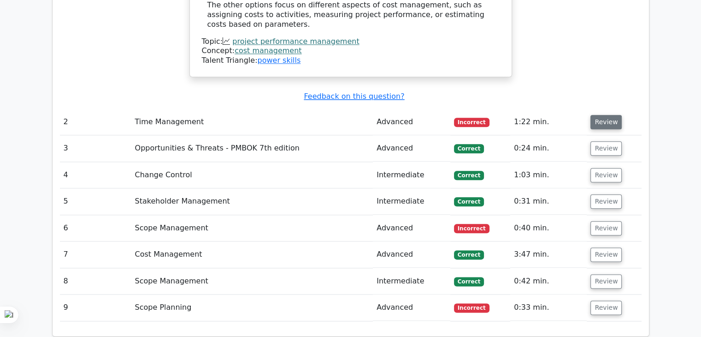
click at [606, 115] on button "Review" at bounding box center [606, 122] width 31 height 14
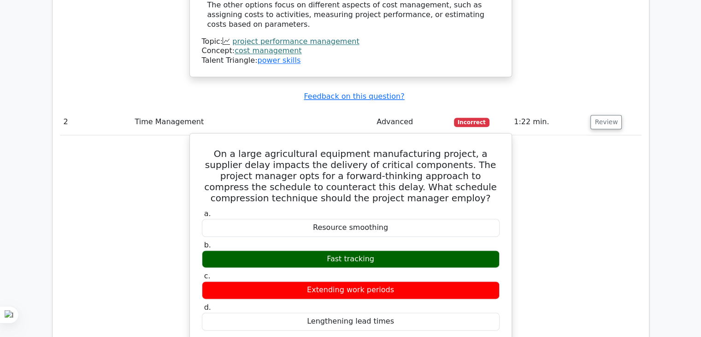
click at [306, 148] on h5 "On a large agricultural equipment manufacturing project, a supplier delay impac…" at bounding box center [351, 175] width 300 height 55
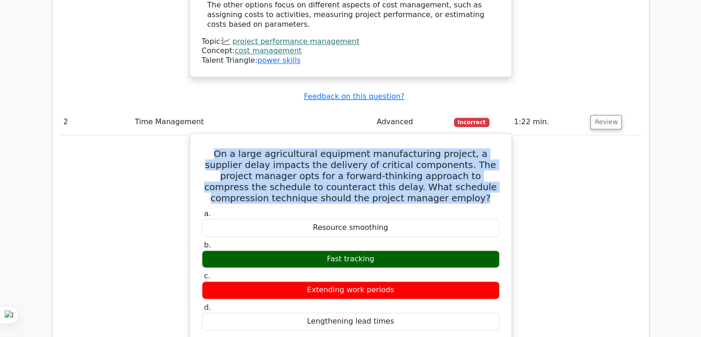
click at [306, 148] on h5 "On a large agricultural equipment manufacturing project, a supplier delay impac…" at bounding box center [351, 175] width 300 height 55
copy div "On a large agricultural equipment manufacturing project, a supplier delay impac…"
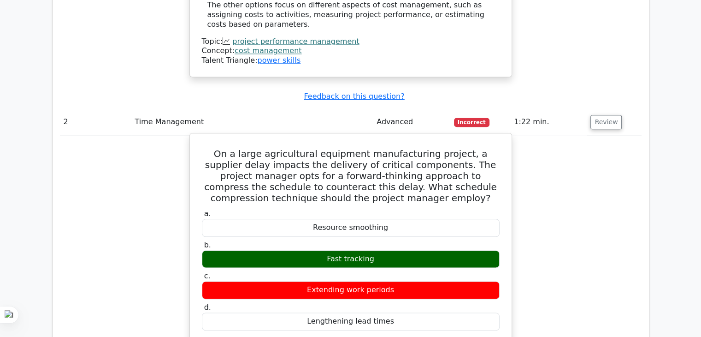
click at [336, 250] on div "Fast tracking" at bounding box center [351, 259] width 298 height 18
copy div "Fast tracking"
click at [345, 219] on div "Resource smoothing" at bounding box center [351, 228] width 298 height 18
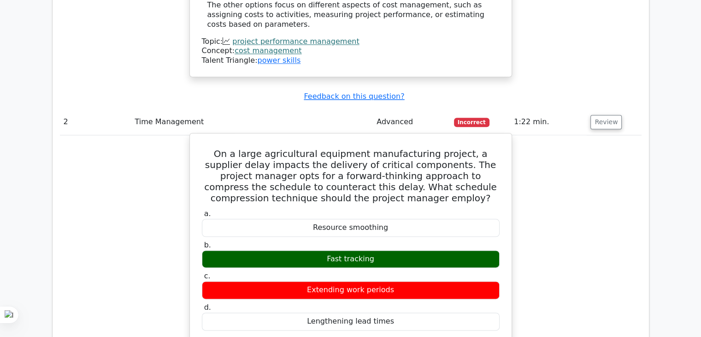
click at [345, 219] on div "Resource smoothing" at bounding box center [351, 228] width 298 height 18
click at [341, 281] on div "Extending work periods" at bounding box center [351, 290] width 298 height 18
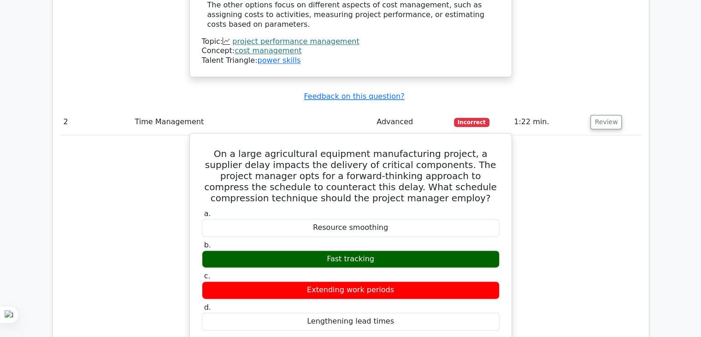
click at [326, 312] on div "Lengthening lead times" at bounding box center [351, 321] width 298 height 18
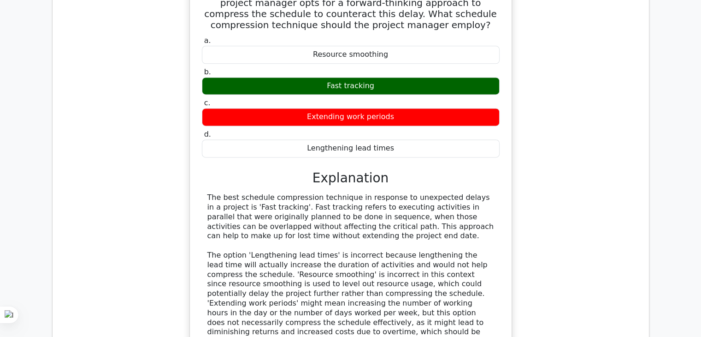
scroll to position [1261, 0]
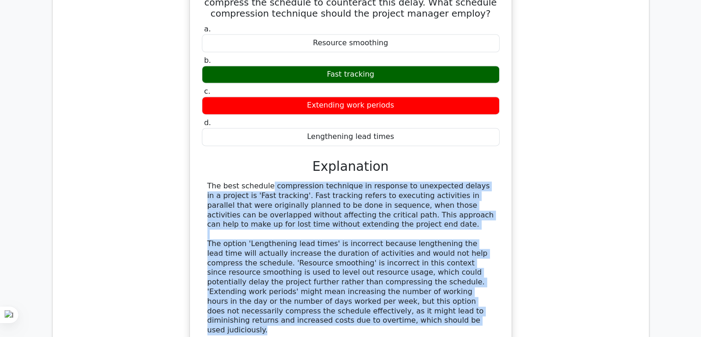
drag, startPoint x: 205, startPoint y: 137, endPoint x: 479, endPoint y: 267, distance: 303.4
click at [479, 267] on div "The best schedule compression technique in response to unexpected delays in a p…" at bounding box center [351, 258] width 298 height 154
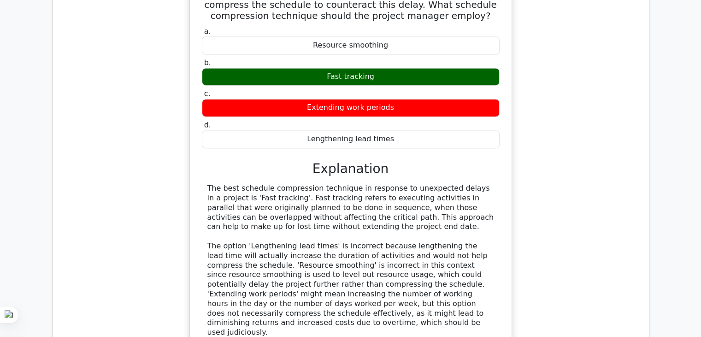
click at [574, 124] on div "On a large agricultural equipment manufacturing project, a supplier delay impac…" at bounding box center [351, 173] width 582 height 445
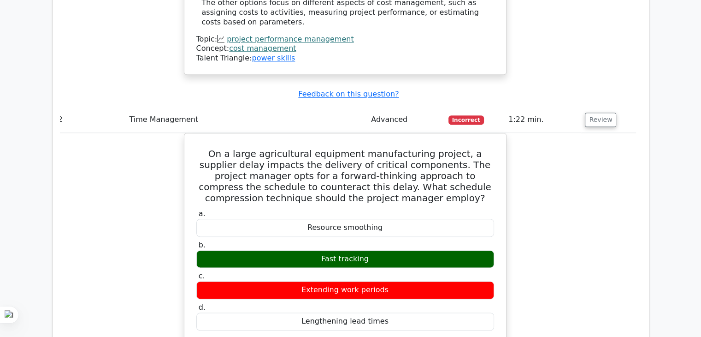
scroll to position [1077, 0]
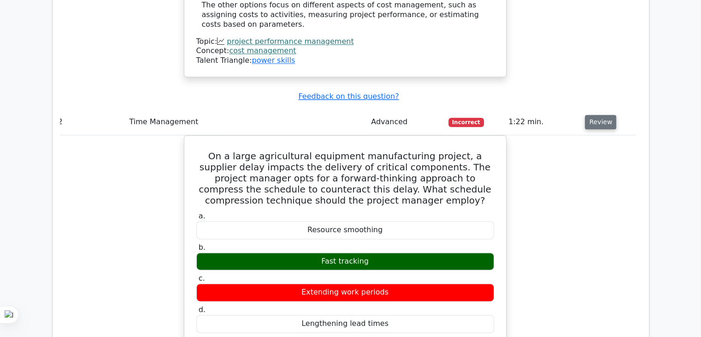
click at [602, 115] on button "Review" at bounding box center [600, 122] width 31 height 14
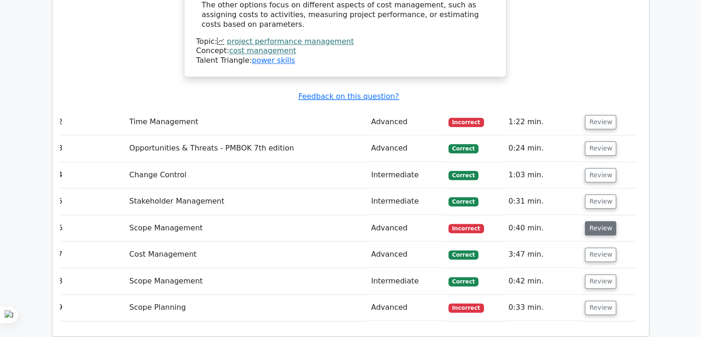
click at [596, 221] on button "Review" at bounding box center [600, 228] width 31 height 14
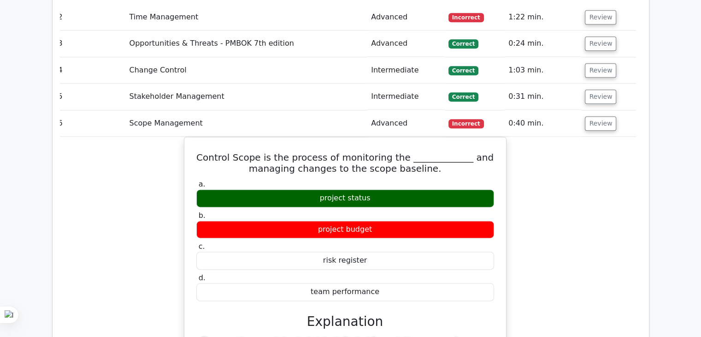
scroll to position [1187, 0]
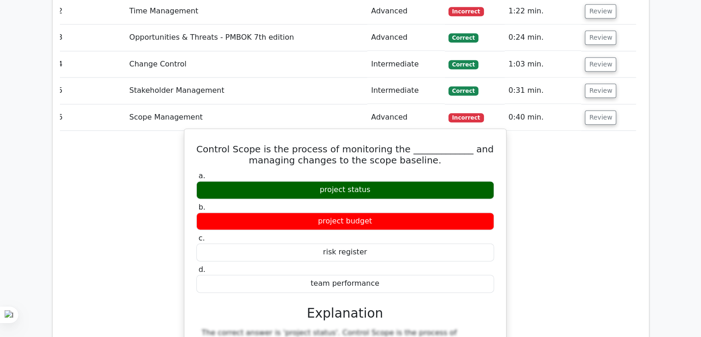
click at [332, 143] on h5 "Control Scope is the process of monitoring the _____________ and managing chang…" at bounding box center [345, 154] width 300 height 22
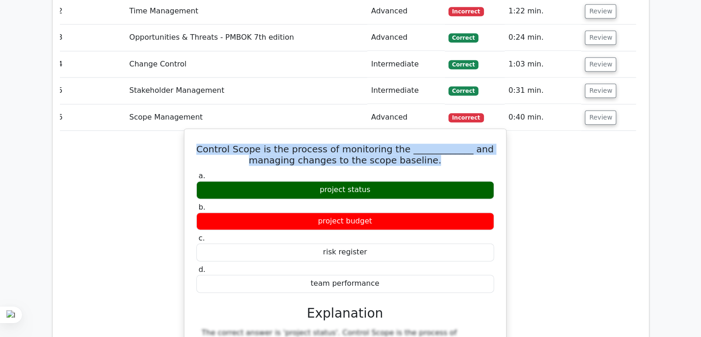
click at [332, 143] on h5 "Control Scope is the process of monitoring the _____________ and managing chang…" at bounding box center [345, 154] width 300 height 22
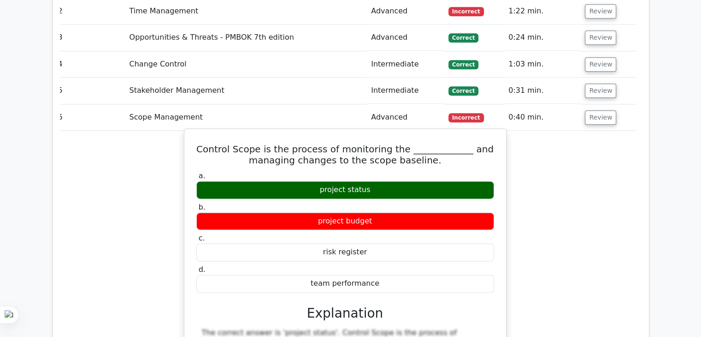
click at [337, 212] on div "project budget" at bounding box center [345, 221] width 298 height 18
click at [332, 181] on div "project status" at bounding box center [345, 190] width 298 height 18
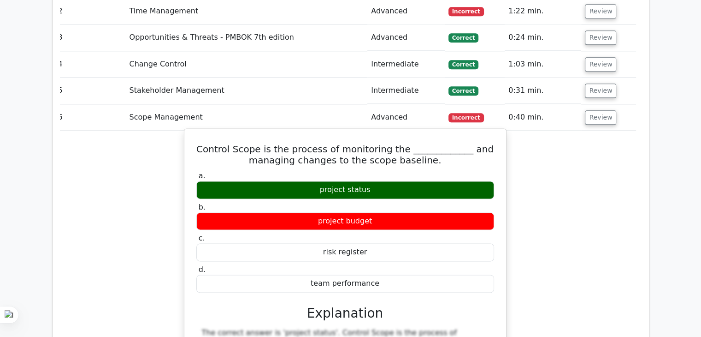
click at [332, 181] on div "project status" at bounding box center [345, 190] width 298 height 18
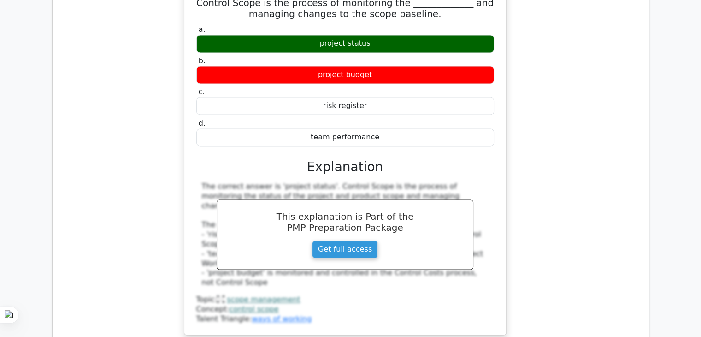
scroll to position [1316, 0]
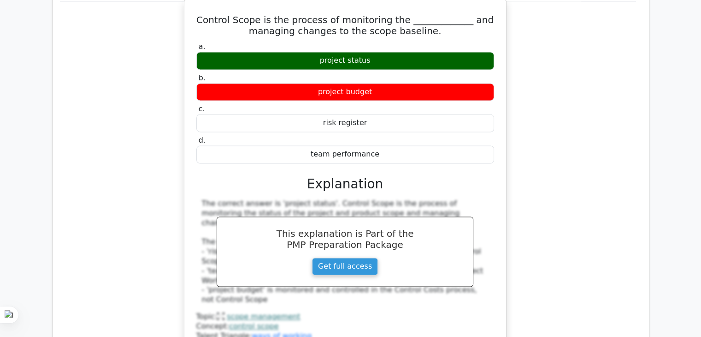
click at [335, 83] on div "project budget" at bounding box center [345, 92] width 298 height 18
click at [338, 52] on div "project status" at bounding box center [345, 61] width 298 height 18
click at [328, 83] on div "project budget" at bounding box center [345, 92] width 298 height 18
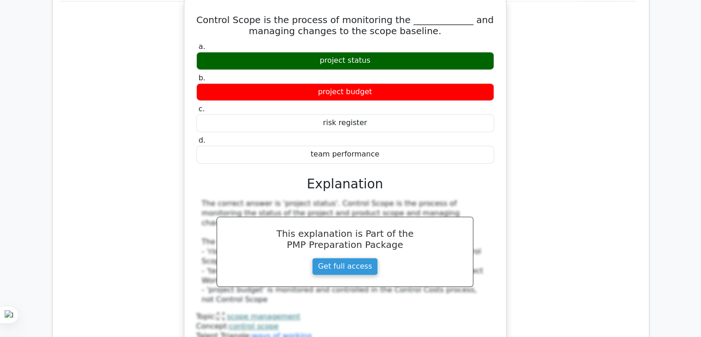
click at [328, 83] on div "project budget" at bounding box center [345, 92] width 298 height 18
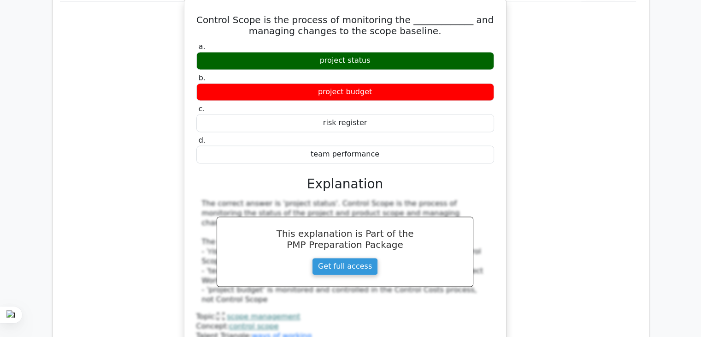
drag, startPoint x: 374, startPoint y: 45, endPoint x: 308, endPoint y: 46, distance: 66.4
click at [308, 83] on div "project budget" at bounding box center [345, 92] width 298 height 18
click at [339, 114] on div "risk register" at bounding box center [345, 123] width 298 height 18
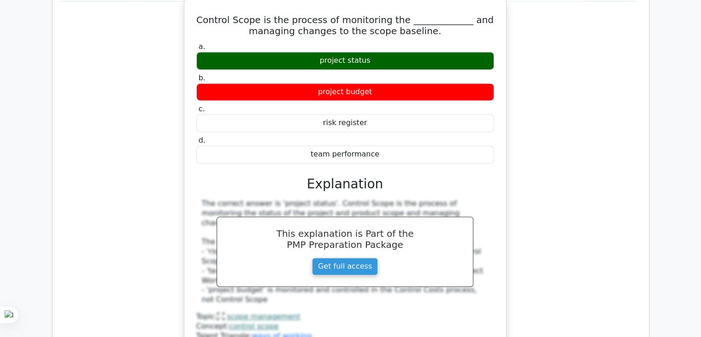
click at [331, 145] on div "team performance" at bounding box center [345, 154] width 298 height 18
click at [500, 120] on div "Control Scope is the process of monitoring the _____________ and managing chang…" at bounding box center [345, 175] width 314 height 344
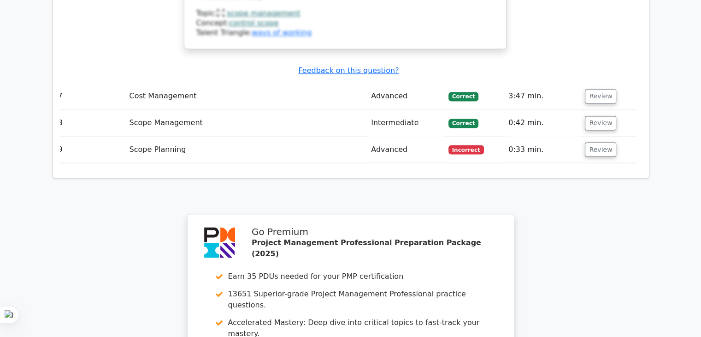
scroll to position [1630, 0]
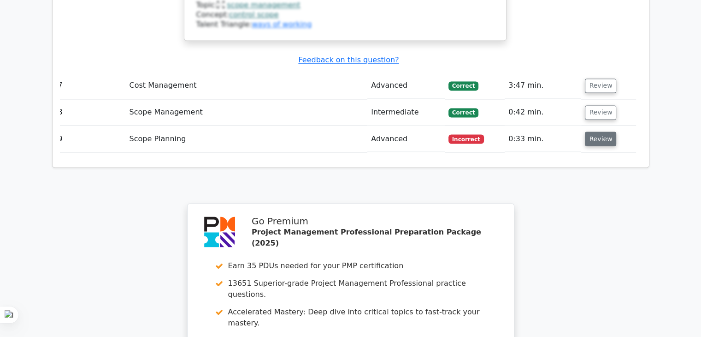
click at [597, 131] on button "Review" at bounding box center [600, 138] width 31 height 14
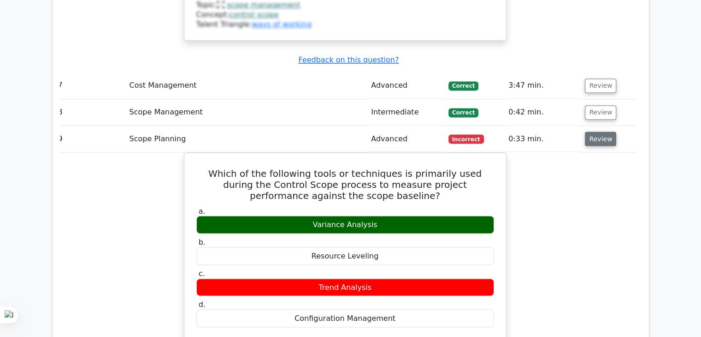
click at [593, 131] on button "Review" at bounding box center [600, 138] width 31 height 14
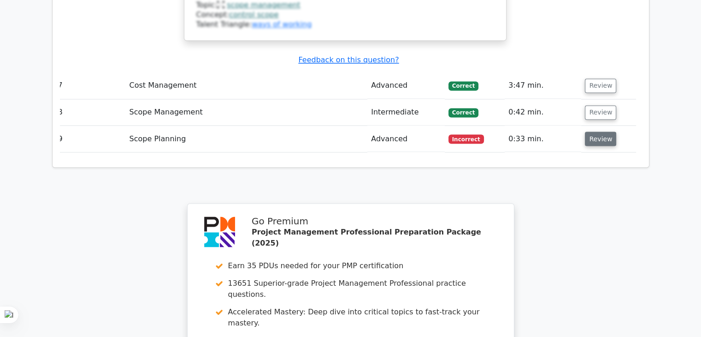
click at [593, 131] on button "Review" at bounding box center [600, 138] width 31 height 14
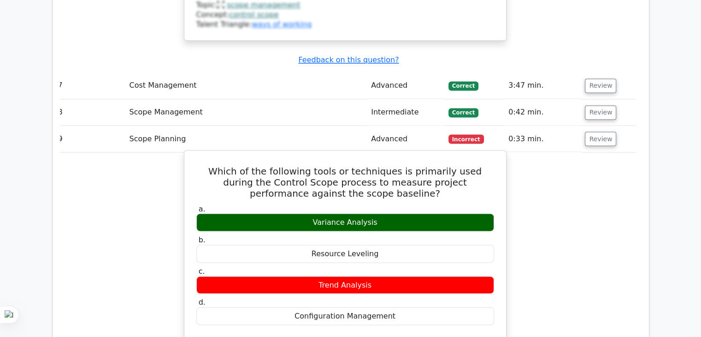
click at [296, 165] on h5 "Which of the following tools or techniques is primarily used during the Control…" at bounding box center [345, 181] width 300 height 33
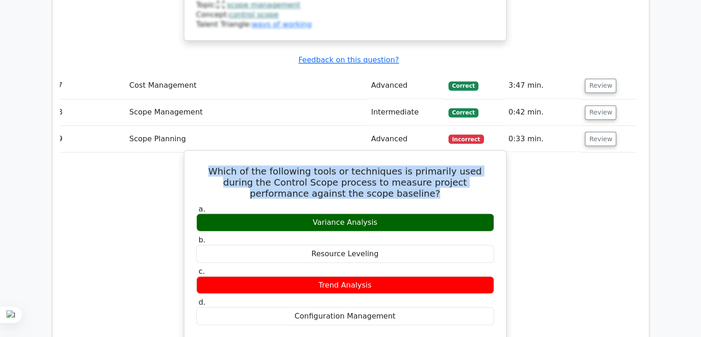
click at [296, 165] on h5 "Which of the following tools or techniques is primarily used during the Control…" at bounding box center [345, 181] width 300 height 33
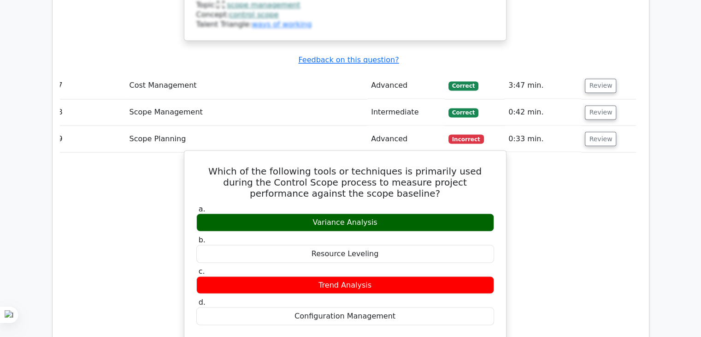
click at [326, 213] on div "Variance Analysis" at bounding box center [345, 222] width 298 height 18
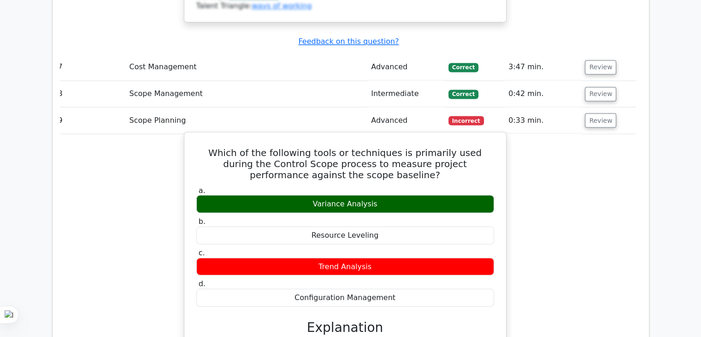
scroll to position [1667, 0]
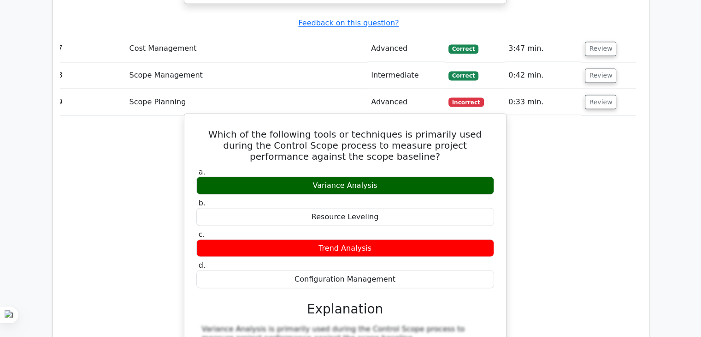
click at [340, 176] on div "Variance Analysis" at bounding box center [345, 185] width 298 height 18
click at [327, 207] on div "Resource Leveling" at bounding box center [345, 216] width 298 height 18
click at [339, 239] on div "Trend Analysis" at bounding box center [345, 248] width 298 height 18
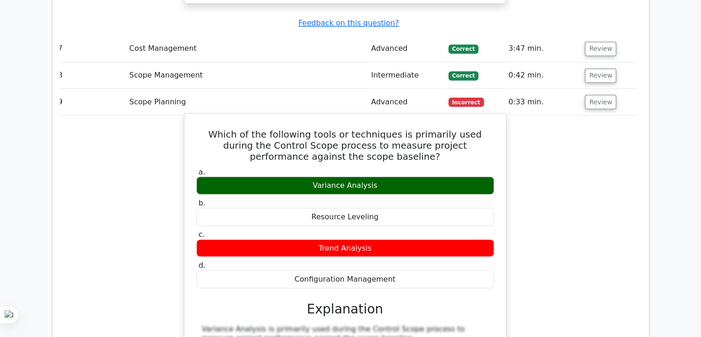
click at [339, 239] on div "Trend Analysis" at bounding box center [345, 248] width 298 height 18
click at [331, 270] on div "Configuration Management" at bounding box center [345, 279] width 298 height 18
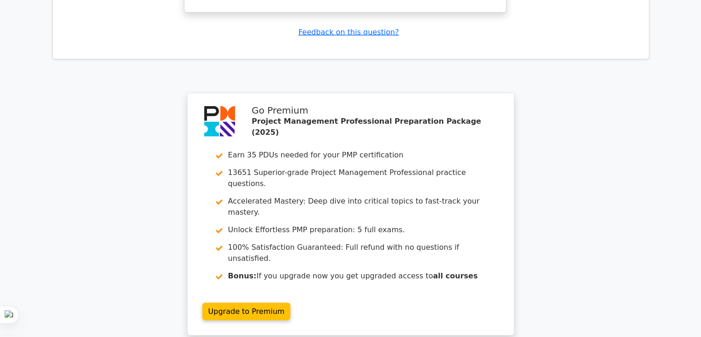
scroll to position [2155, 0]
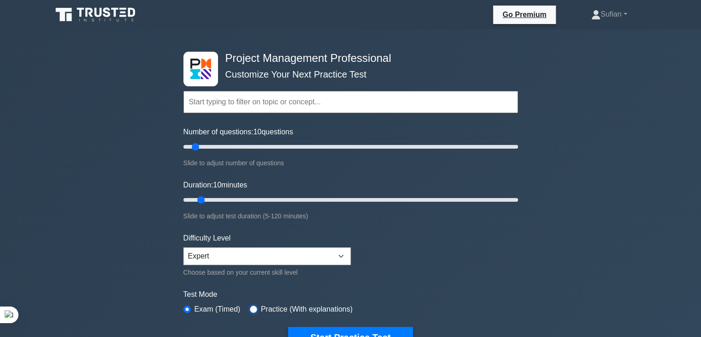
click at [250, 305] on input "radio" at bounding box center [253, 308] width 7 height 7
radio input "true"
click at [319, 327] on button "Start Practice Test" at bounding box center [350, 336] width 124 height 21
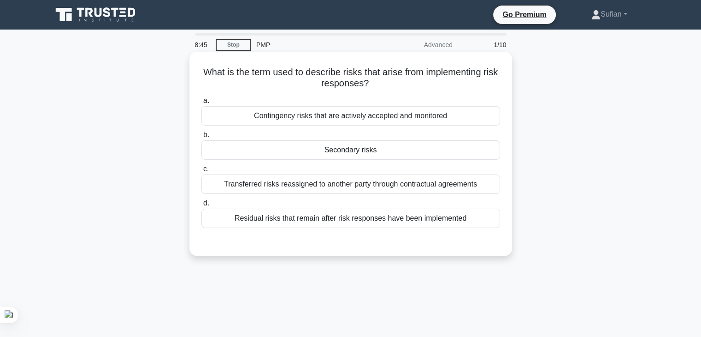
click at [354, 117] on div "Contingency risks that are actively accepted and monitored" at bounding box center [350, 115] width 299 height 19
click at [201, 104] on input "a. Contingency risks that are actively accepted and monitored" at bounding box center [201, 101] width 0 height 6
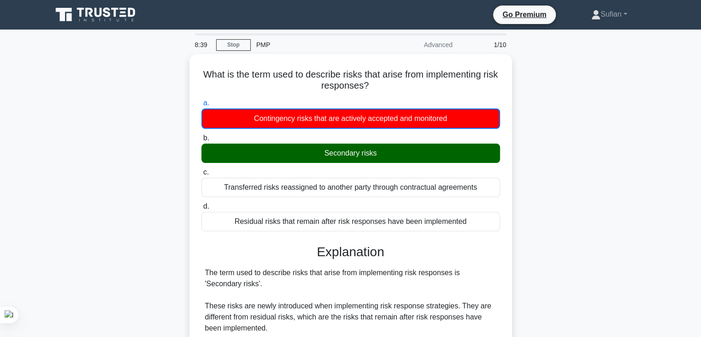
click at [201, 135] on input "b. Secondary risks" at bounding box center [201, 138] width 0 height 6
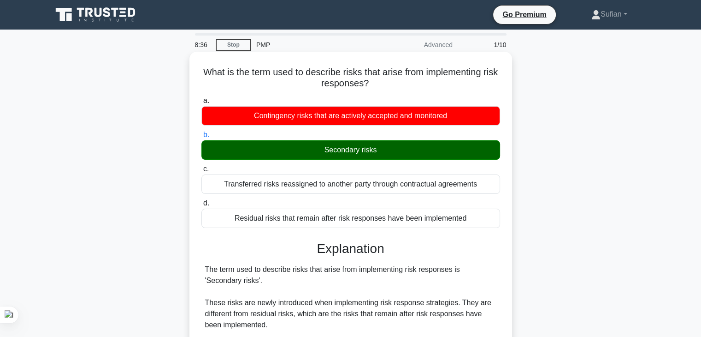
click at [252, 73] on h5 "What is the term used to describe risks that arise from implementing risk respo…" at bounding box center [351, 77] width 301 height 23
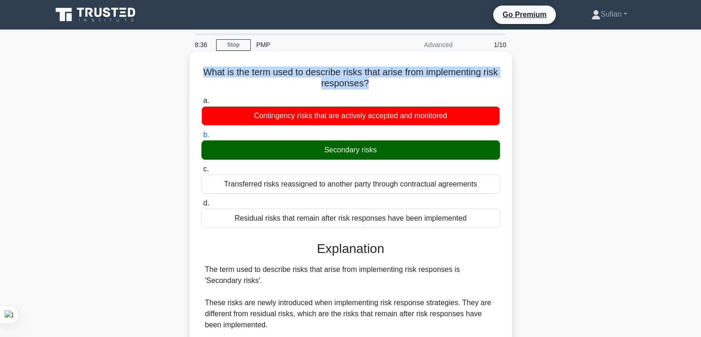
click at [252, 73] on h5 "What is the term used to describe risks that arise from implementing risk respo…" at bounding box center [351, 77] width 301 height 23
copy div "What is the term used to describe risks that arise from implementing risk respo…"
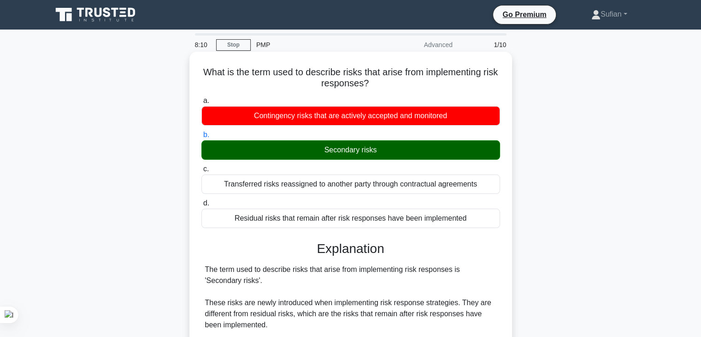
click at [339, 143] on div "Secondary risks" at bounding box center [350, 149] width 299 height 19
click at [201, 138] on input "b. Secondary risks" at bounding box center [201, 135] width 0 height 6
click at [339, 143] on div "Secondary risks" at bounding box center [350, 149] width 299 height 19
click at [201, 138] on input "b. Secondary risks" at bounding box center [201, 135] width 0 height 6
click at [339, 143] on div "Secondary risks" at bounding box center [350, 149] width 299 height 19
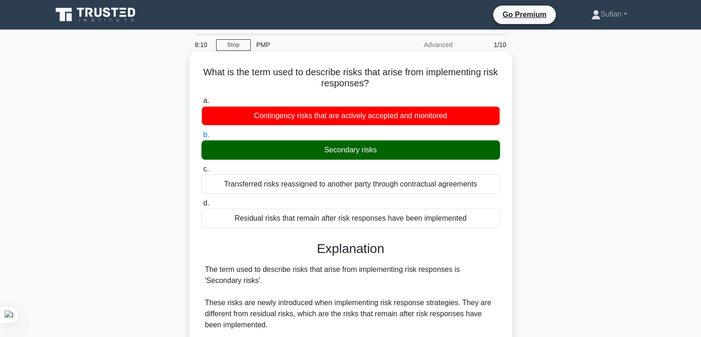
click at [201, 138] on input "b. Secondary risks" at bounding box center [201, 135] width 0 height 6
copy div "Secondary risks"
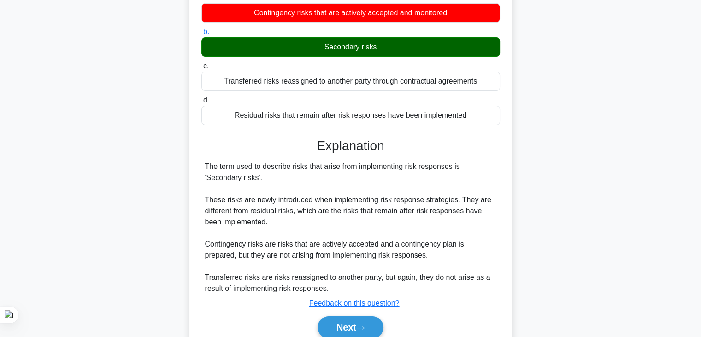
scroll to position [111, 0]
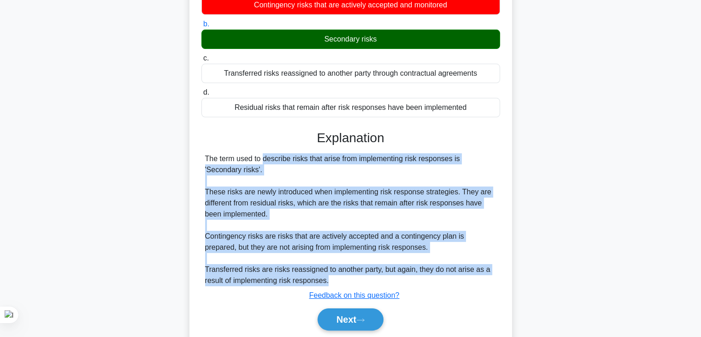
drag, startPoint x: 201, startPoint y: 160, endPoint x: 376, endPoint y: 281, distance: 213.4
click at [376, 281] on div "a. Contingency risks that are actively accepted and monitored b. Secondary risks" at bounding box center [351, 161] width 301 height 359
copy div "The term used to describe risks that arise from implementing risk responses is …"
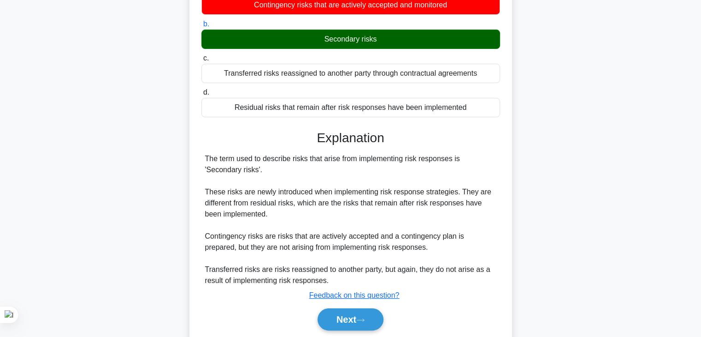
click at [308, 6] on div "Contingency risks that are actively accepted and monitored" at bounding box center [350, 4] width 299 height 19
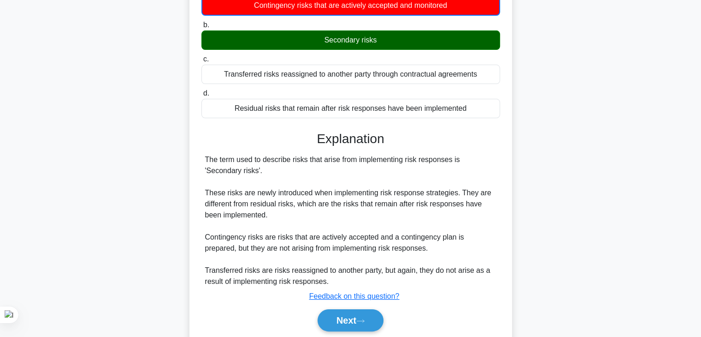
scroll to position [6, 0]
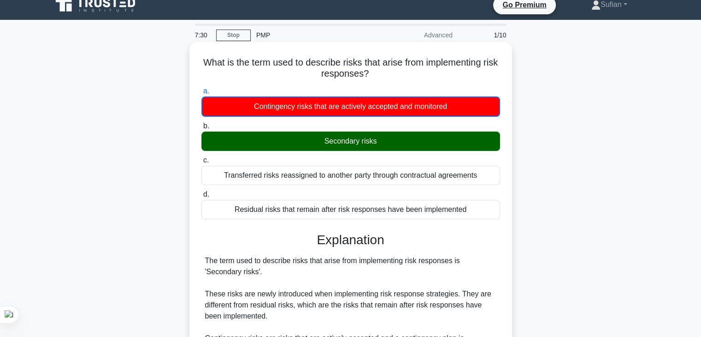
click at [308, 6] on body "Go Premium Sufian" at bounding box center [350, 239] width 701 height 498
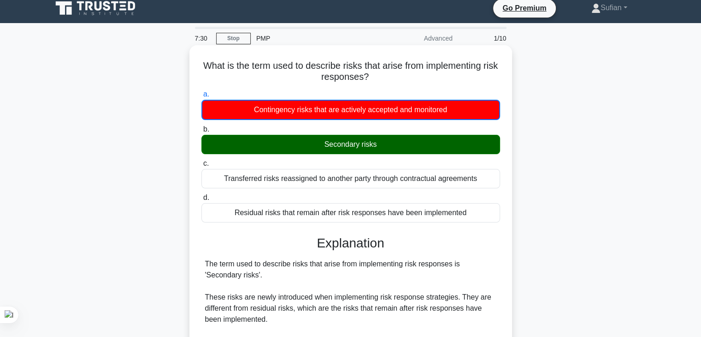
scroll to position [0, 0]
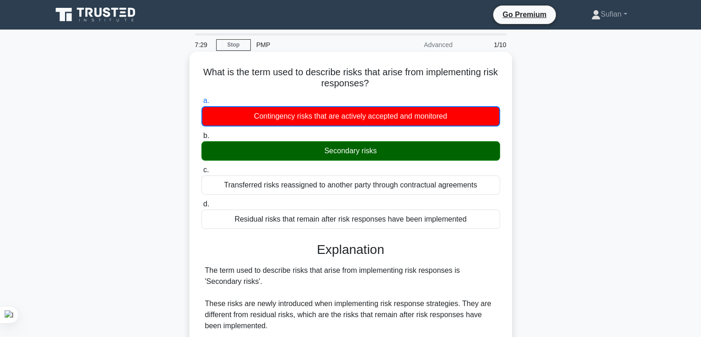
click at [277, 183] on div "Transferred risks reassigned to another party through contractual agreements" at bounding box center [350, 184] width 299 height 19
click at [201, 173] on input "c. Transferred risks reassigned to another party through contractual agreements" at bounding box center [201, 170] width 0 height 6
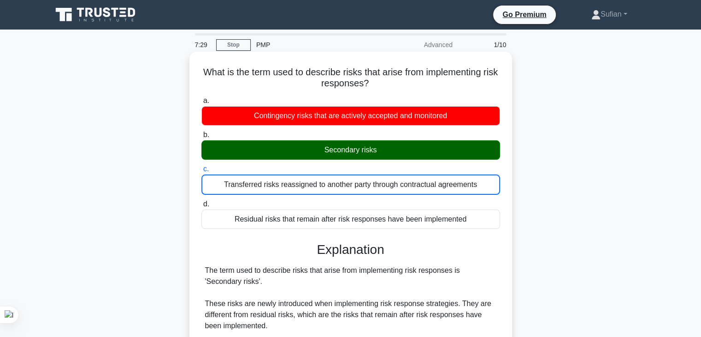
click at [277, 183] on div "Transferred risks reassigned to another party through contractual agreements" at bounding box center [350, 184] width 299 height 20
click at [201, 172] on input "c. Transferred risks reassigned to another party through contractual agreements" at bounding box center [201, 169] width 0 height 6
click at [277, 183] on div "Transferred risks reassigned to another party through contractual agreements" at bounding box center [350, 184] width 299 height 20
click at [201, 172] on input "c. Transferred risks reassigned to another party through contractual agreements" at bounding box center [201, 169] width 0 height 6
click at [277, 183] on div "Transferred risks reassigned to another party through contractual agreements" at bounding box center [350, 184] width 299 height 20
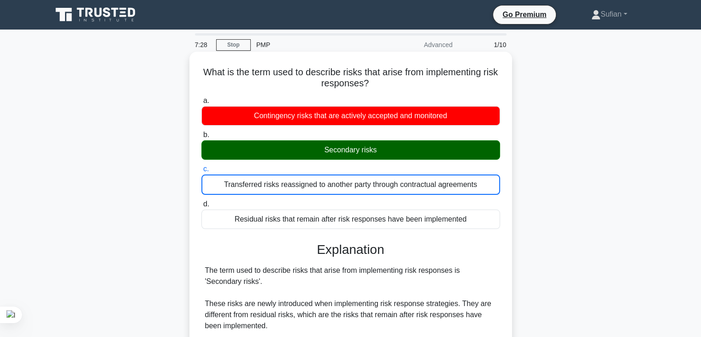
click at [201, 172] on input "c. Transferred risks reassigned to another party through contractual agreements" at bounding box center [201, 169] width 0 height 6
click at [297, 115] on div "Contingency risks that are actively accepted and monitored" at bounding box center [350, 115] width 299 height 19
click at [201, 104] on input "a. Contingency risks that are actively accepted and monitored" at bounding box center [201, 101] width 0 height 6
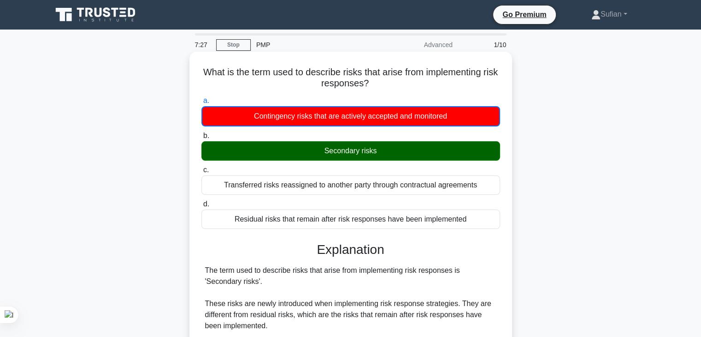
click at [297, 115] on div "Contingency risks that are actively accepted and monitored" at bounding box center [350, 116] width 299 height 20
click at [201, 104] on input "a. Contingency risks that are actively accepted and monitored" at bounding box center [201, 101] width 0 height 6
click at [297, 115] on div "Contingency risks that are actively accepted and monitored" at bounding box center [350, 116] width 299 height 20
click at [201, 104] on input "a. Contingency risks that are actively accepted and monitored" at bounding box center [201, 101] width 0 height 6
copy div "Contingency risks that are actively accepted and monitored"
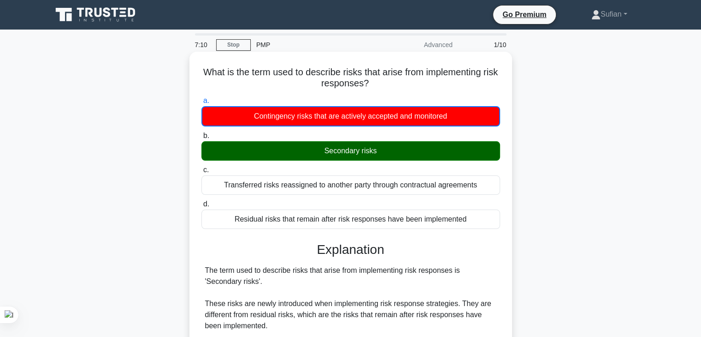
click at [308, 189] on div "Transferred risks reassigned to another party through contractual agreements" at bounding box center [350, 184] width 299 height 19
click at [201, 173] on input "c. Transferred risks reassigned to another party through contractual agreements" at bounding box center [201, 170] width 0 height 6
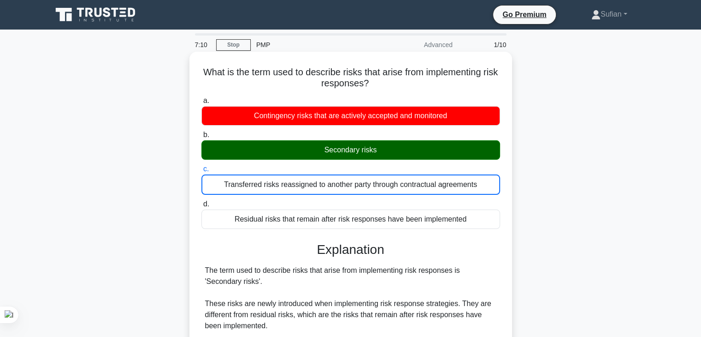
click at [308, 189] on div "Transferred risks reassigned to another party through contractual agreements" at bounding box center [350, 184] width 299 height 20
click at [201, 172] on input "c. Transferred risks reassigned to another party through contractual agreements" at bounding box center [201, 169] width 0 height 6
click at [308, 189] on div "Transferred risks reassigned to another party through contractual agreements" at bounding box center [350, 184] width 299 height 20
click at [201, 172] on input "c. Transferred risks reassigned to another party through contractual agreements" at bounding box center [201, 169] width 0 height 6
copy div "Transferred risks reassigned to another party through contractual agreements"
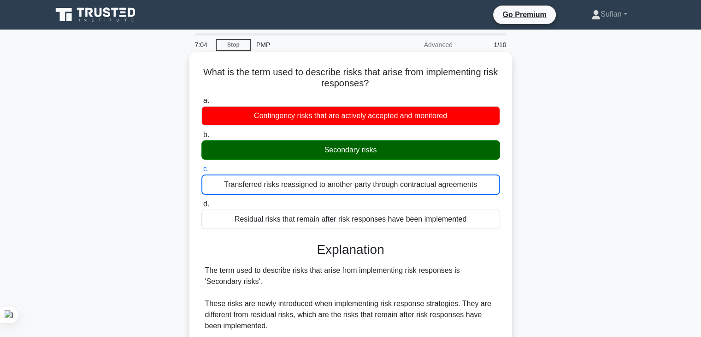
click at [318, 215] on div "Residual risks that remain after risk responses have been implemented" at bounding box center [350, 218] width 299 height 19
click at [201, 207] on input "d. Residual risks that remain after risk responses have been implemented" at bounding box center [201, 204] width 0 height 6
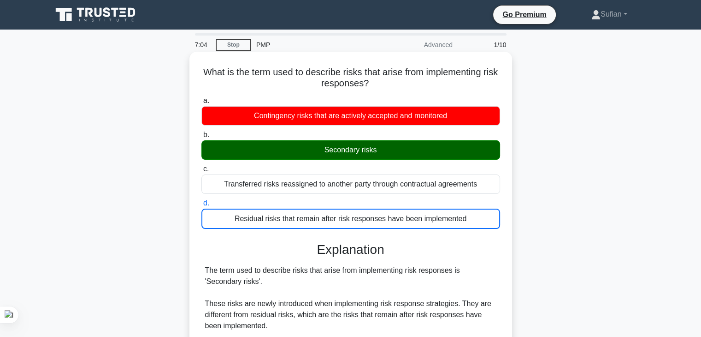
click at [318, 215] on div "Residual risks that remain after risk responses have been implemented" at bounding box center [350, 218] width 299 height 20
click at [201, 206] on input "d. Residual risks that remain after risk responses have been implemented" at bounding box center [201, 203] width 0 height 6
click at [318, 215] on div "Residual risks that remain after risk responses have been implemented" at bounding box center [350, 218] width 299 height 20
click at [201, 206] on input "d. Residual risks that remain after risk responses have been implemented" at bounding box center [201, 203] width 0 height 6
click at [318, 215] on div "Residual risks that remain after risk responses have been implemented" at bounding box center [350, 218] width 299 height 20
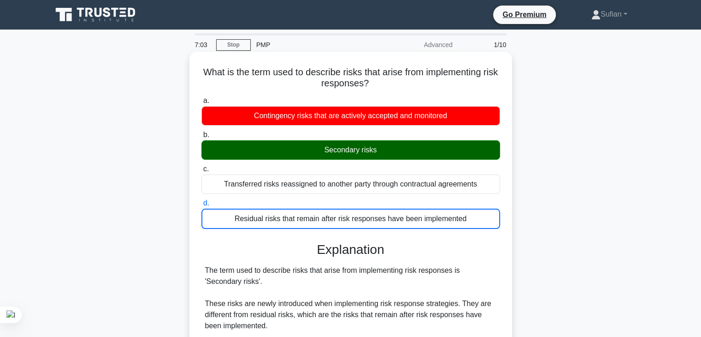
click at [201, 206] on input "d. Residual risks that remain after risk responses have been implemented" at bounding box center [201, 203] width 0 height 6
copy div "Residual risks that remain after risk responses have been implemented"
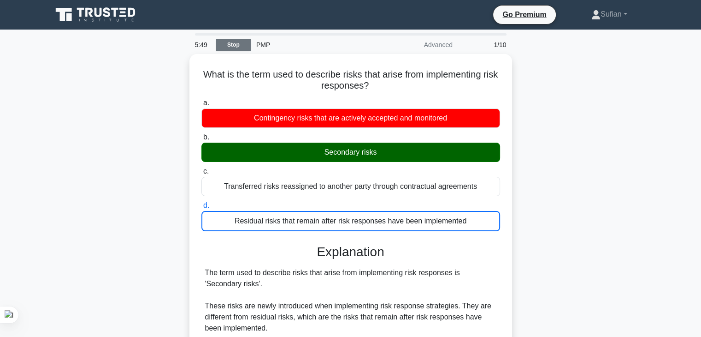
click at [227, 47] on link "Stop" at bounding box center [233, 45] width 35 height 12
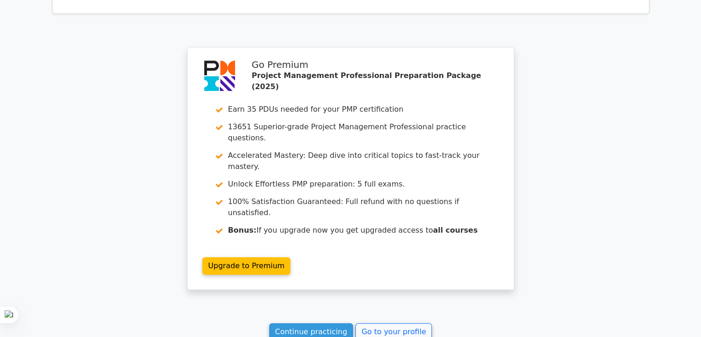
scroll to position [743, 0]
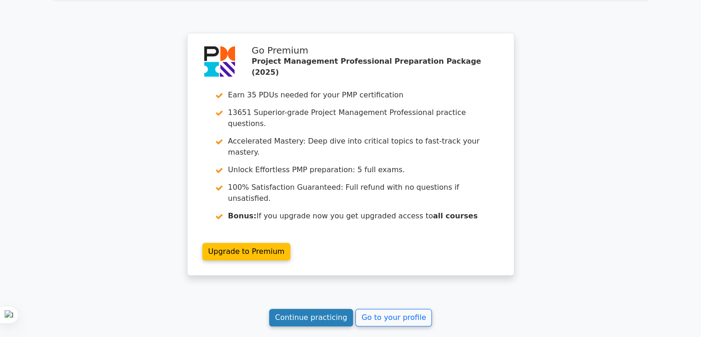
click at [295, 308] on link "Continue practicing" at bounding box center [311, 317] width 84 height 18
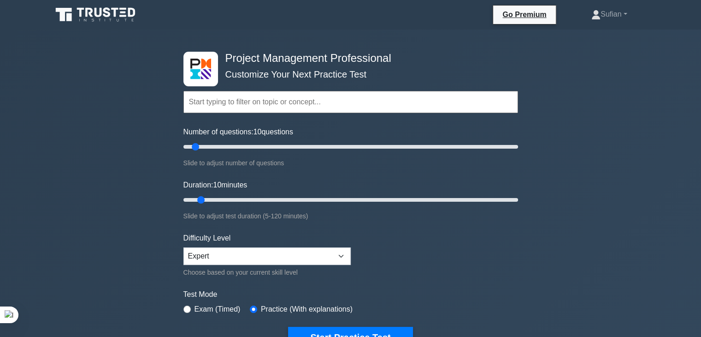
click at [206, 308] on label "Exam (Timed)" at bounding box center [218, 308] width 46 height 11
click at [187, 305] on input "radio" at bounding box center [186, 308] width 7 height 7
radio input "true"
click at [373, 328] on button "Start Practice Test" at bounding box center [350, 336] width 124 height 21
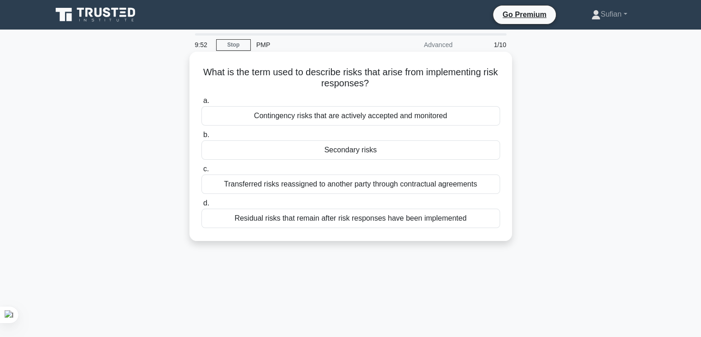
click at [355, 154] on div "Secondary risks" at bounding box center [350, 149] width 299 height 19
click at [201, 138] on input "b. Secondary risks" at bounding box center [201, 135] width 0 height 6
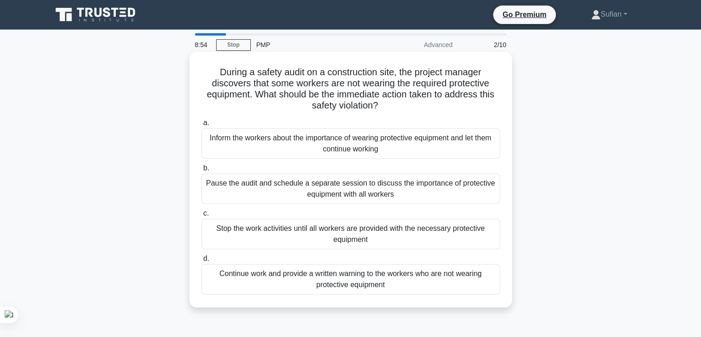
click at [349, 190] on div "Pause the audit and schedule a separate session to discuss the importance of pr…" at bounding box center [350, 188] width 299 height 30
click at [201, 171] on input "b. Pause the audit and schedule a separate session to discuss the importance of…" at bounding box center [201, 168] width 0 height 6
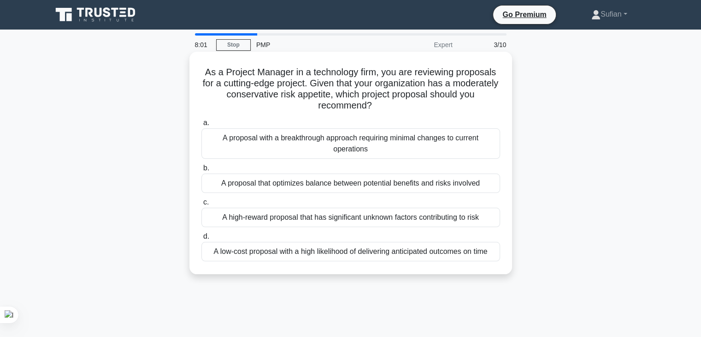
click at [328, 190] on div "A proposal that optimizes balance between potential benefits and risks involved" at bounding box center [350, 182] width 299 height 19
click at [201, 171] on input "b. A proposal that optimizes balance between potential benefits and risks invol…" at bounding box center [201, 168] width 0 height 6
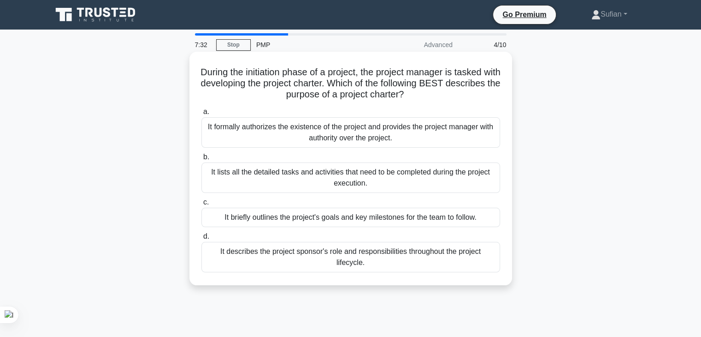
click at [332, 141] on div "It formally authorizes the existence of the project and provides the project ma…" at bounding box center [350, 132] width 299 height 30
click at [201, 115] on input "a. It formally authorizes the existence of the project and provides the project…" at bounding box center [201, 112] width 0 height 6
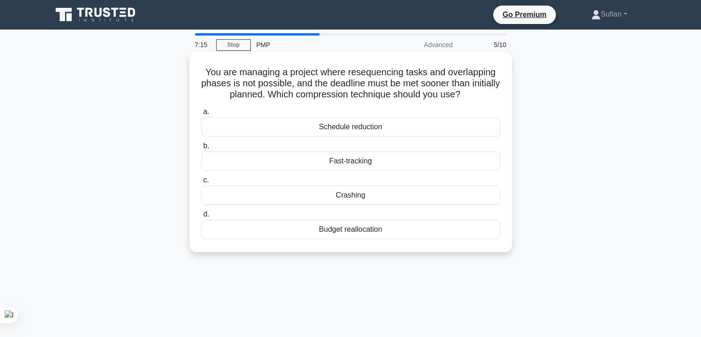
click at [331, 160] on div "Fast-tracking" at bounding box center [350, 160] width 299 height 19
click at [201, 149] on input "b. Fast-tracking" at bounding box center [201, 146] width 0 height 6
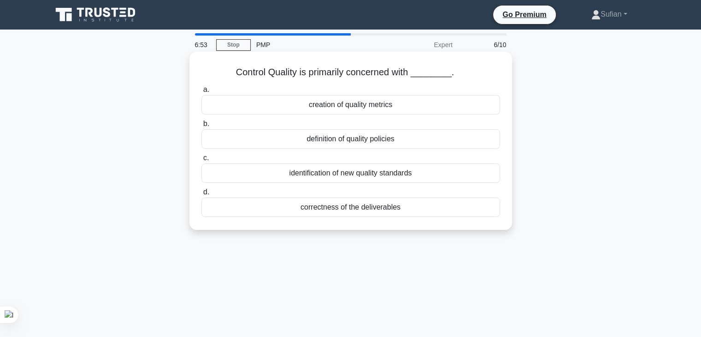
click at [374, 213] on div "correctness of the deliverables" at bounding box center [350, 206] width 299 height 19
click at [201, 195] on input "d. correctness of the deliverables" at bounding box center [201, 192] width 0 height 6
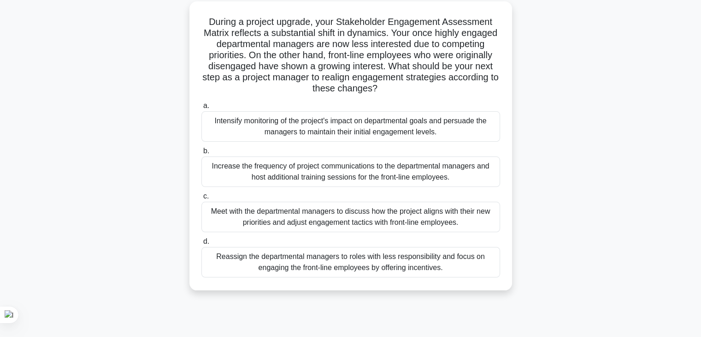
scroll to position [53, 0]
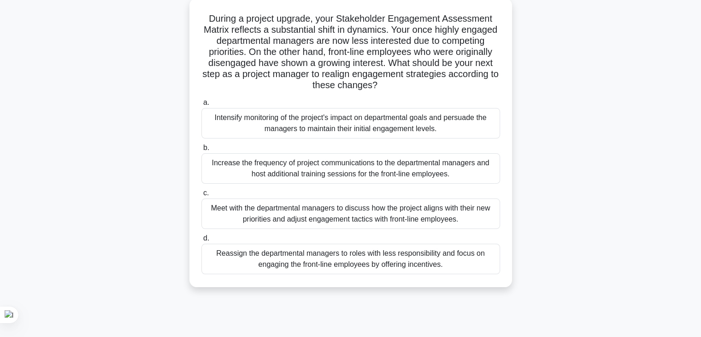
click at [373, 216] on div "Meet with the departmental managers to discuss how the project aligns with thei…" at bounding box center [350, 213] width 299 height 30
click at [201, 196] on input "c. Meet with the departmental managers to discuss how the project aligns with t…" at bounding box center [201, 193] width 0 height 6
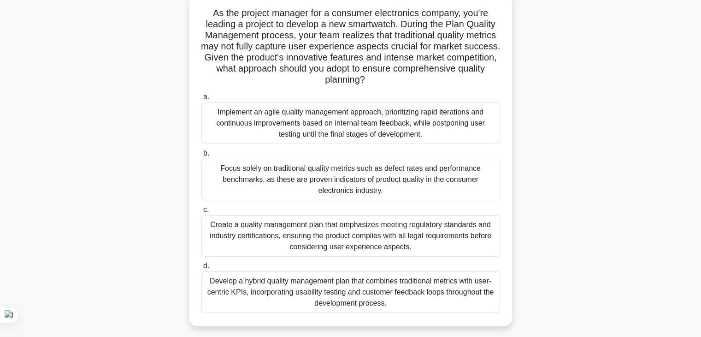
scroll to position [62, 0]
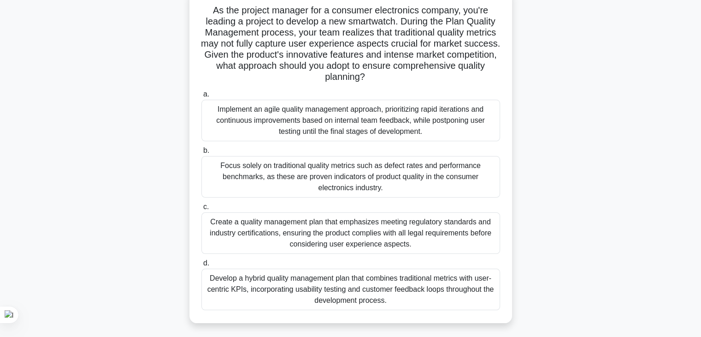
click at [337, 290] on div "Develop a hybrid quality management plan that combines traditional metrics with…" at bounding box center [350, 288] width 299 height 41
click at [201, 266] on input "d. Develop a hybrid quality management plan that combines traditional metrics w…" at bounding box center [201, 263] width 0 height 6
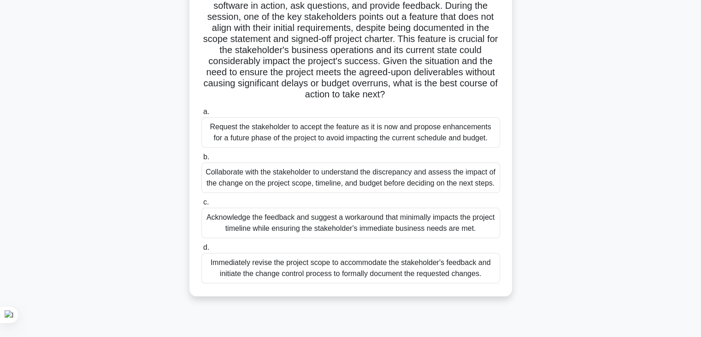
scroll to position [114, 0]
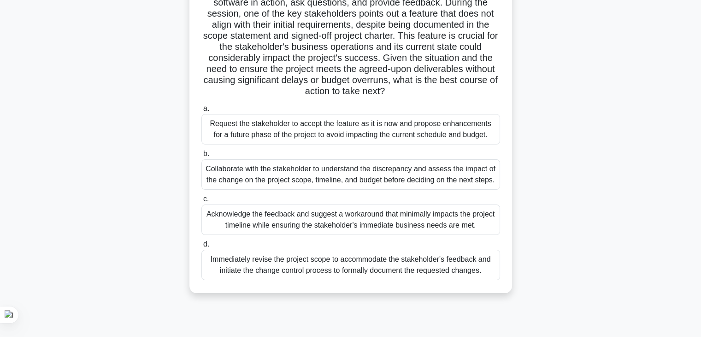
click at [345, 176] on div "Collaborate with the stakeholder to understand the discrepancy and assess the i…" at bounding box center [350, 174] width 299 height 30
click at [201, 157] on input "b. Collaborate with the stakeholder to understand the discrepancy and assess th…" at bounding box center [201, 154] width 0 height 6
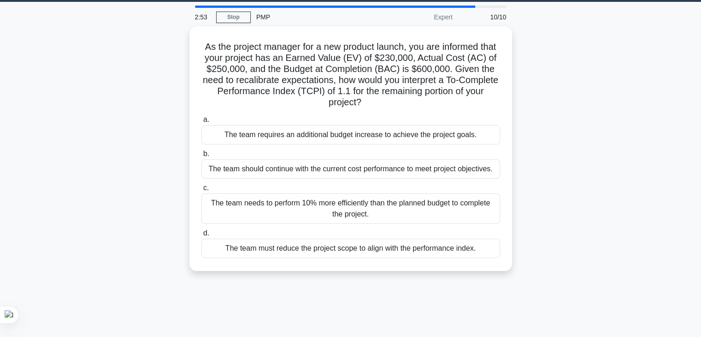
scroll to position [0, 0]
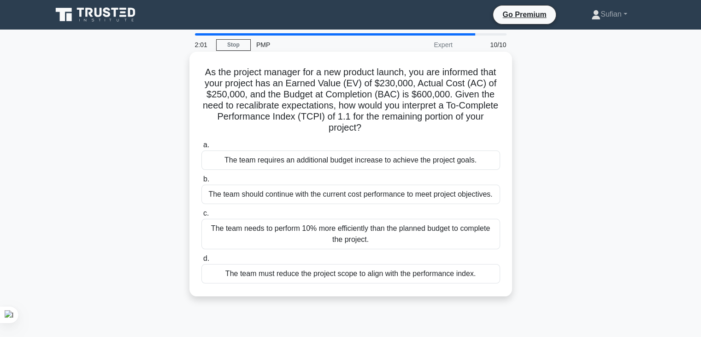
click at [309, 233] on div "The team needs to perform 10% more efficiently than the planned budget to compl…" at bounding box center [350, 234] width 299 height 30
click at [201, 216] on input "c. The team needs to perform 10% more efficiently than the planned budget to co…" at bounding box center [201, 213] width 0 height 6
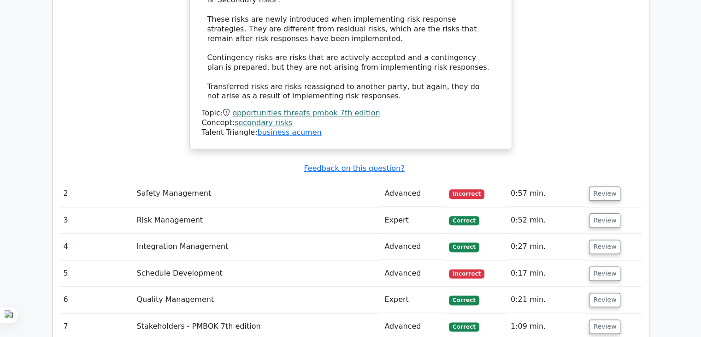
scroll to position [1086, 0]
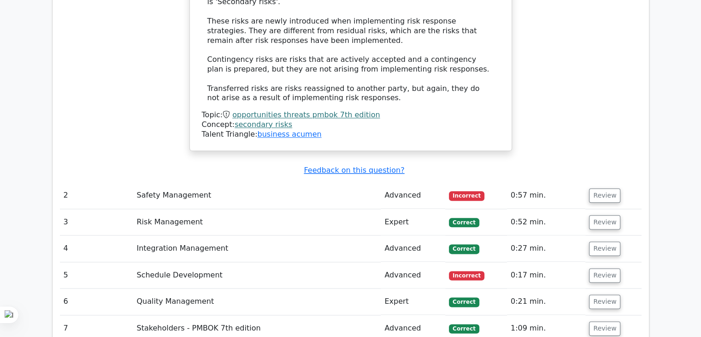
drag, startPoint x: 0, startPoint y: 0, endPoint x: 679, endPoint y: 220, distance: 713.4
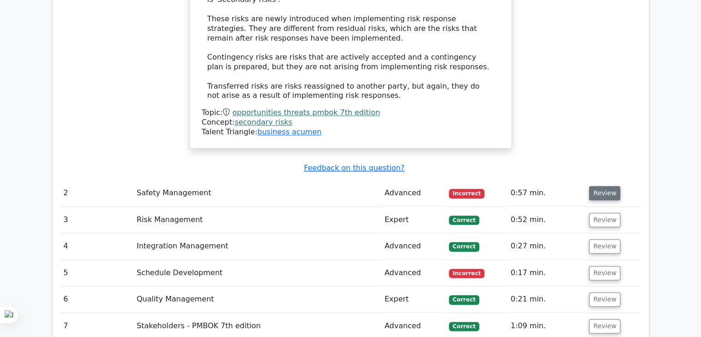
click at [607, 186] on button "Review" at bounding box center [604, 193] width 31 height 14
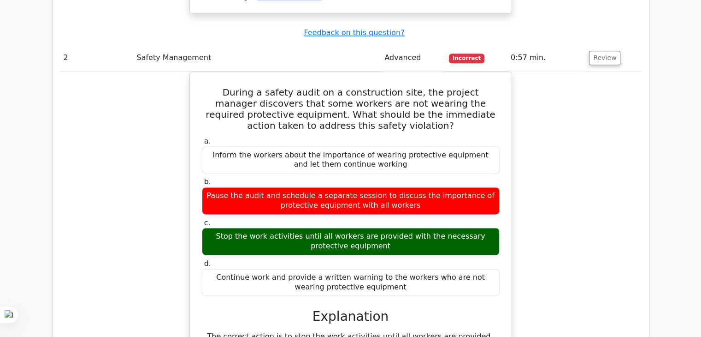
scroll to position [1218, 0]
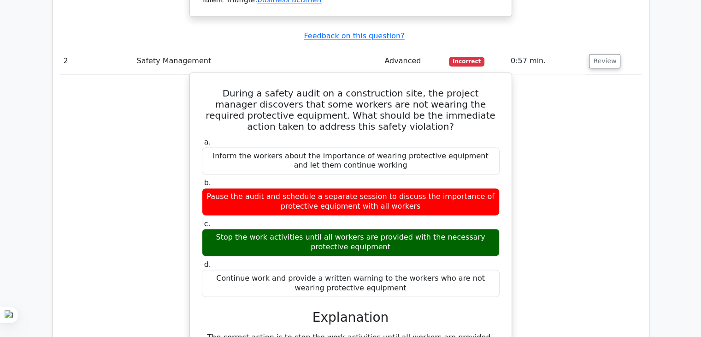
click at [318, 88] on h5 "During a safety audit on a construction site, the project manager discovers tha…" at bounding box center [351, 110] width 300 height 44
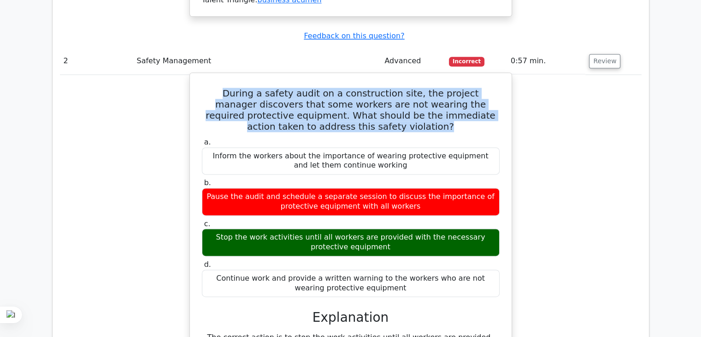
click at [318, 88] on h5 "During a safety audit on a construction site, the project manager discovers tha…" at bounding box center [351, 110] width 300 height 44
copy div "During a safety audit on a construction site, the project manager discovers tha…"
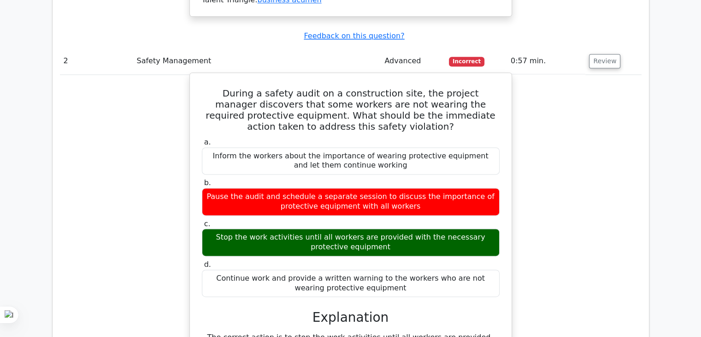
click at [269, 228] on div "Stop the work activities until all workers are provided with the necessary prot…" at bounding box center [351, 242] width 298 height 28
copy div "Stop the work activities until all workers are provided with the necessary prot…"
click at [293, 147] on div "Inform the workers about the importance of wearing protective equipment and let…" at bounding box center [351, 161] width 298 height 28
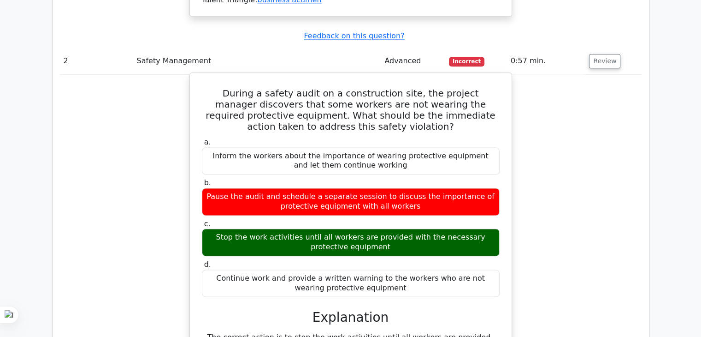
click at [293, 147] on div "Inform the workers about the importance of wearing protective equipment and let…" at bounding box center [351, 161] width 298 height 28
copy div "Inform the workers about the importance of wearing protective equipment and let…"
click at [307, 188] on div "Pause the audit and schedule a separate session to discuss the importance of pr…" at bounding box center [351, 202] width 298 height 28
click at [304, 188] on div "Pause the audit and schedule a separate session to discuss the importance of pr…" at bounding box center [351, 202] width 298 height 28
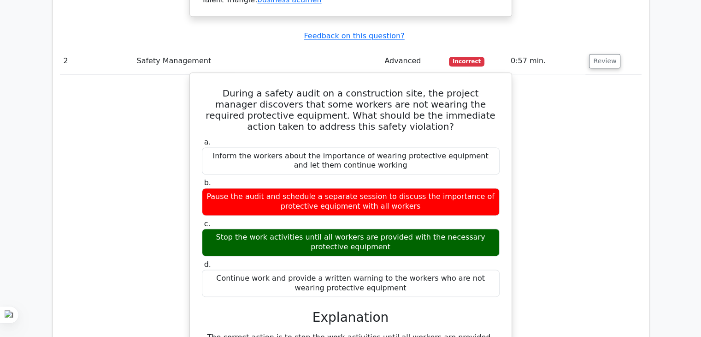
click at [304, 188] on div "Pause the audit and schedule a separate session to discuss the importance of pr…" at bounding box center [351, 202] width 298 height 28
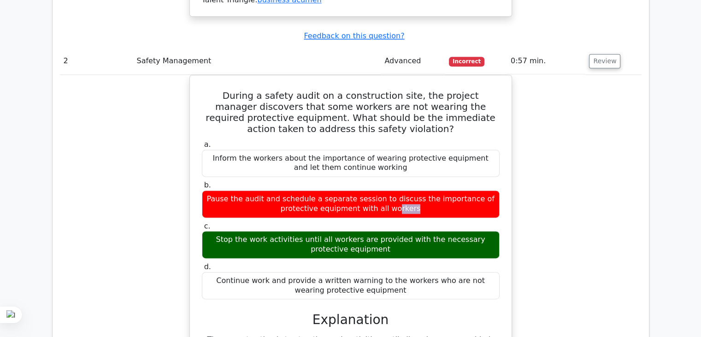
copy div "Pause the audit and schedule a separate session to discuss the importance of pr…"
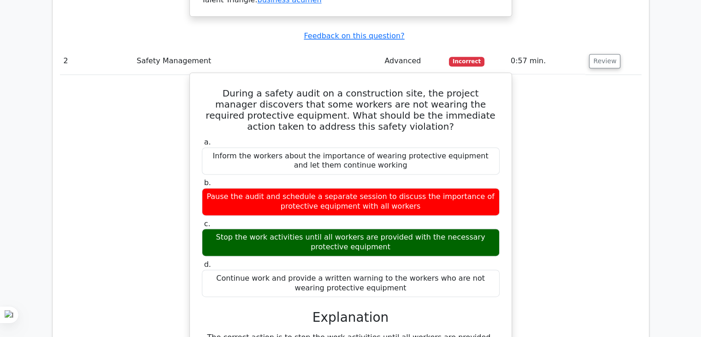
click at [299, 269] on div "Continue work and provide a written warning to the workers who are not wearing …" at bounding box center [351, 283] width 298 height 28
copy div "Continue work and provide a written warning to the workers who are not wearing …"
click at [242, 269] on div "a. Inform the workers about the importance of wearing protective equipment and …" at bounding box center [351, 329] width 300 height 386
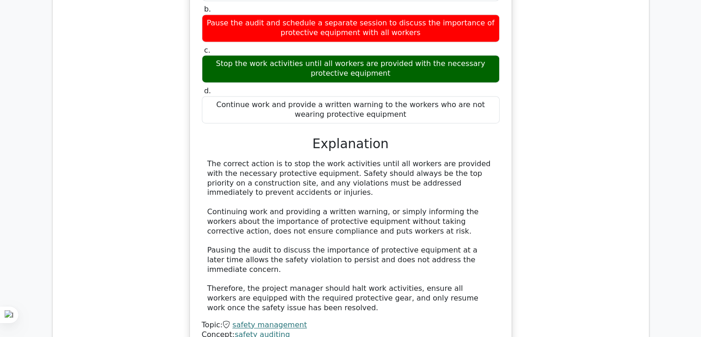
scroll to position [1402, 0]
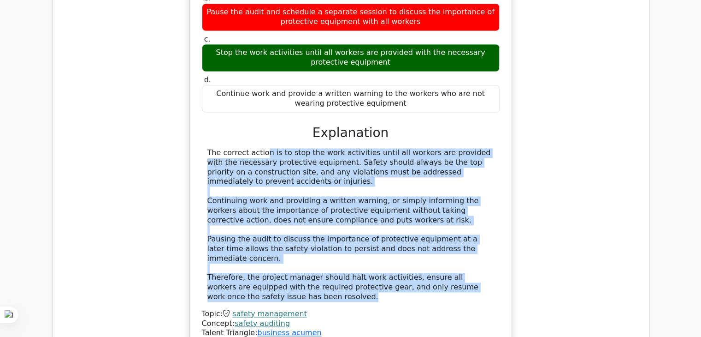
drag, startPoint x: 205, startPoint y: 113, endPoint x: 301, endPoint y: 254, distance: 170.3
click at [301, 254] on div "The correct action is to stop the work activities until all workers are provide…" at bounding box center [351, 225] width 298 height 154
copy div "The correct action is to stop the work activities until all workers are provide…"
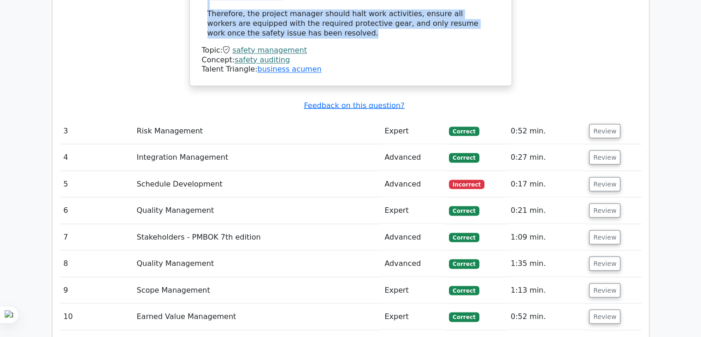
scroll to position [1684, 0]
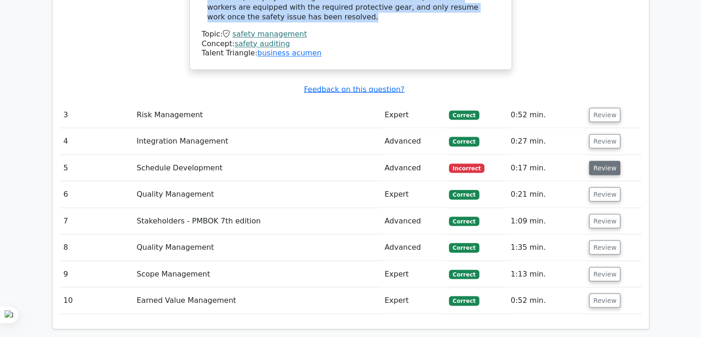
click at [603, 160] on button "Review" at bounding box center [604, 167] width 31 height 14
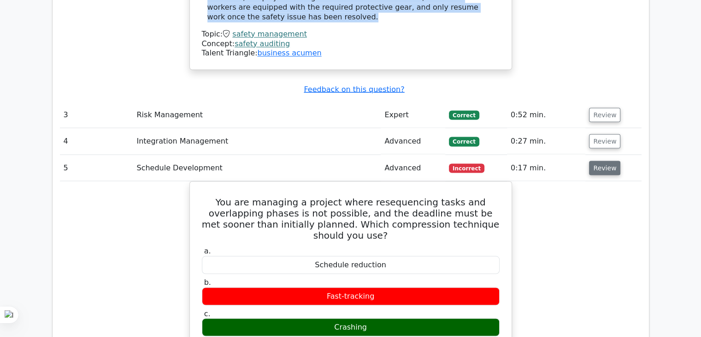
click at [603, 160] on button "Review" at bounding box center [604, 167] width 31 height 14
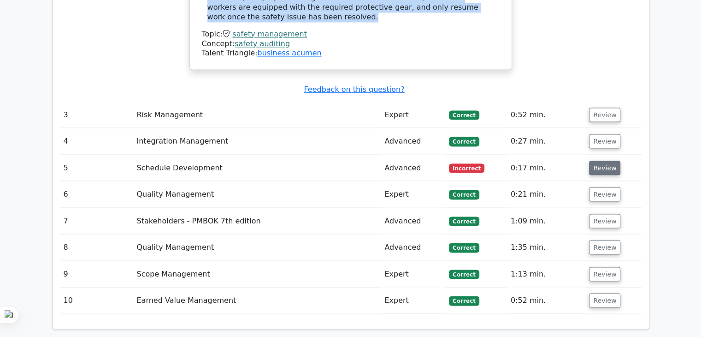
click at [603, 160] on button "Review" at bounding box center [604, 167] width 31 height 14
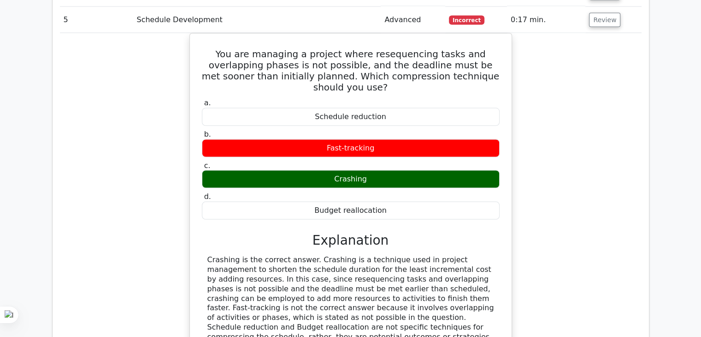
scroll to position [1821, 0]
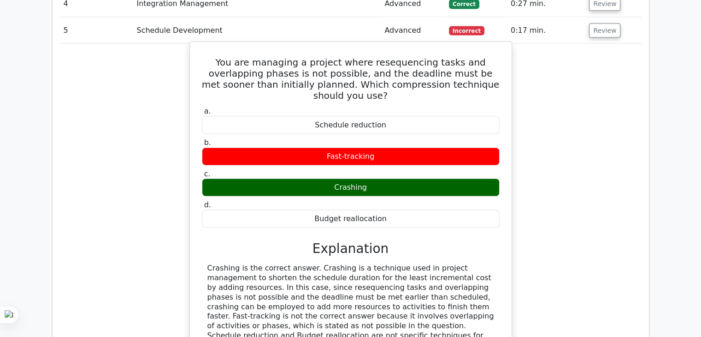
click at [393, 57] on h5 "You are managing a project where resequencing tasks and overlapping phases is n…" at bounding box center [351, 79] width 300 height 44
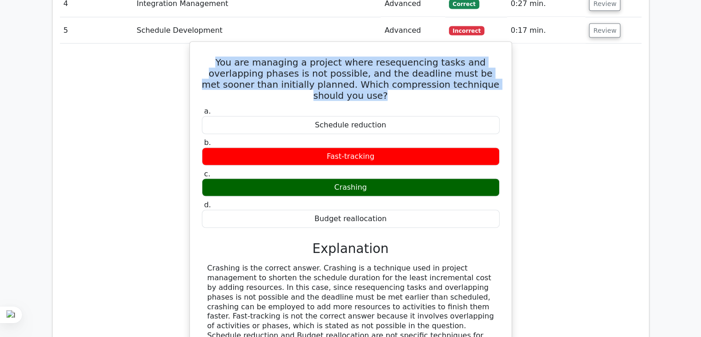
click at [393, 57] on h5 "You are managing a project where resequencing tasks and overlapping phases is n…" at bounding box center [351, 79] width 300 height 44
copy div "You are managing a project where resequencing tasks and overlapping phases is n…"
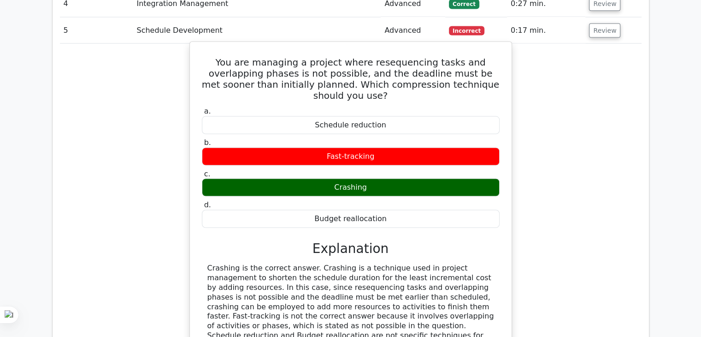
click at [334, 178] on div "Crashing" at bounding box center [351, 187] width 298 height 18
copy div "Crashing"
drag, startPoint x: 201, startPoint y: 207, endPoint x: 456, endPoint y: 288, distance: 267.0
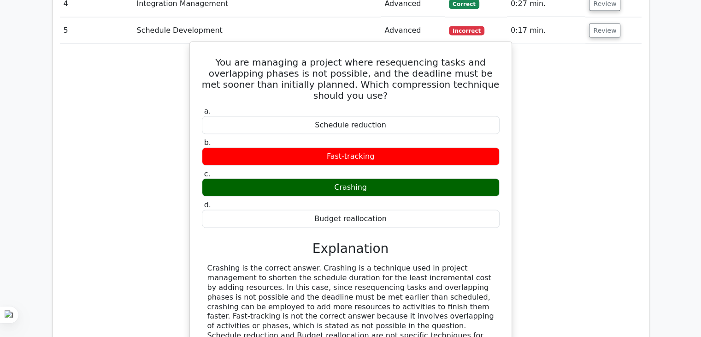
click at [456, 288] on div "a. Schedule reduction b. Fast-tracking c. d." at bounding box center [351, 255] width 300 height 300
copy div "Crashing is the correct answer. Crashing is a technique used in project managem…"
click at [340, 116] on div "Schedule reduction" at bounding box center [351, 125] width 298 height 18
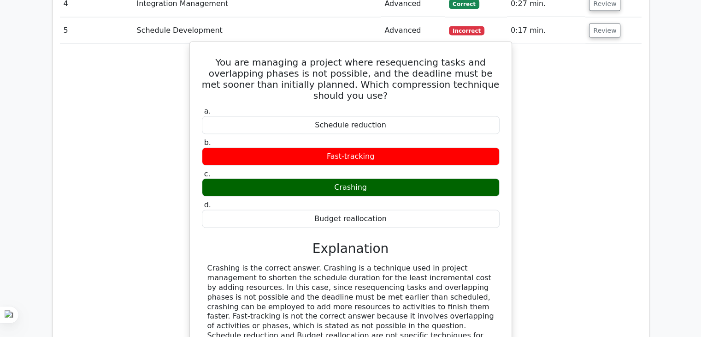
click at [338, 138] on label "b. Fast-tracking" at bounding box center [351, 152] width 298 height 28
click at [326, 148] on div "Fast-tracking" at bounding box center [351, 157] width 298 height 18
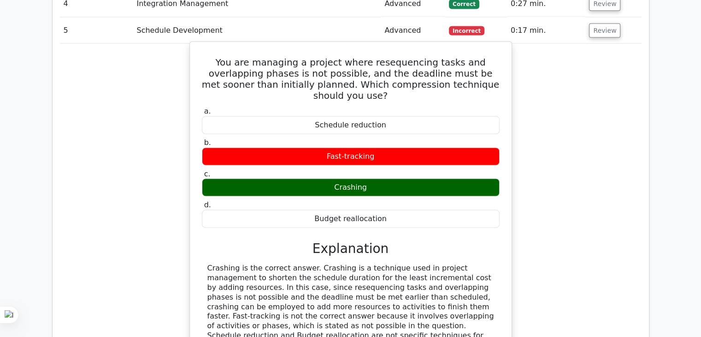
click at [344, 210] on div "Budget reallocation" at bounding box center [351, 219] width 298 height 18
drag, startPoint x: 202, startPoint y: 208, endPoint x: 456, endPoint y: 284, distance: 264.3
click at [456, 284] on div "Crashing is the correct answer. Crashing is a technique used in project managem…" at bounding box center [351, 316] width 298 height 106
